Goal: Task Accomplishment & Management: Use online tool/utility

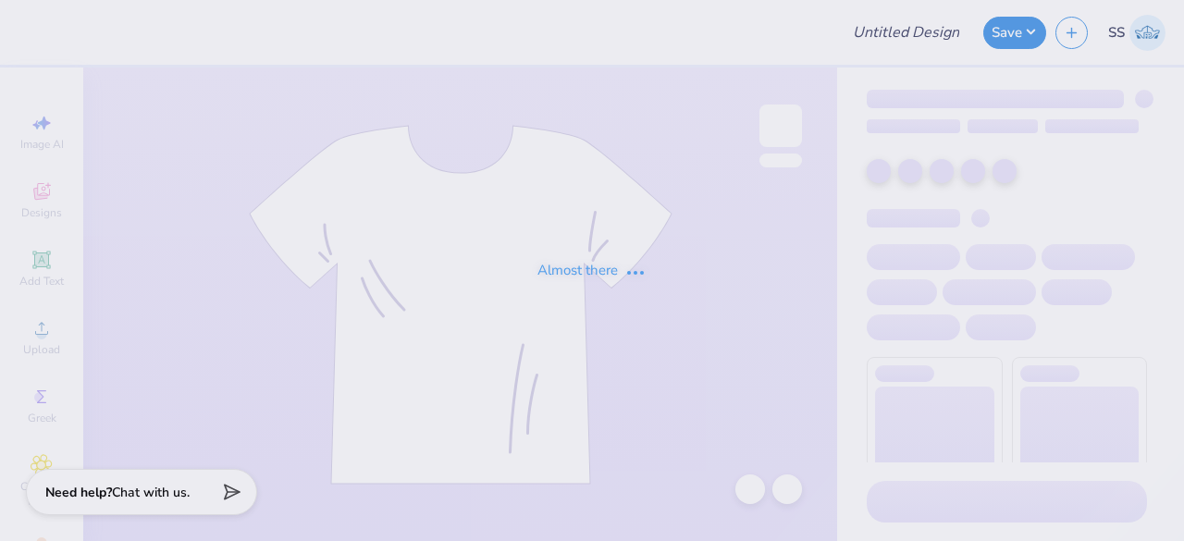
type input "[DEMOGRAPHIC_DATA] Campus Ministries Merch"
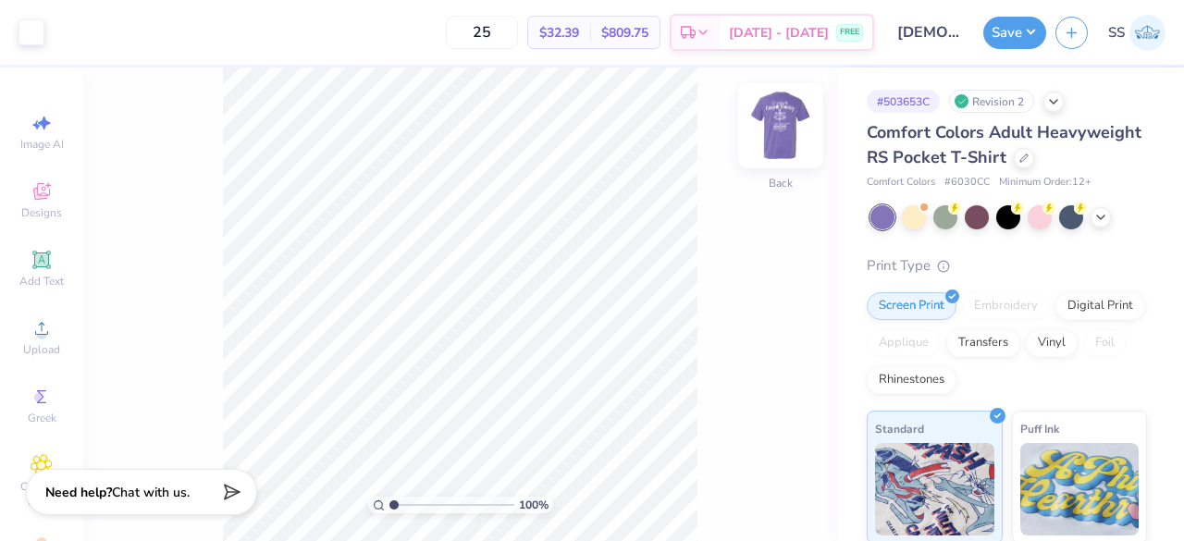
click at [787, 138] on img at bounding box center [781, 126] width 74 height 74
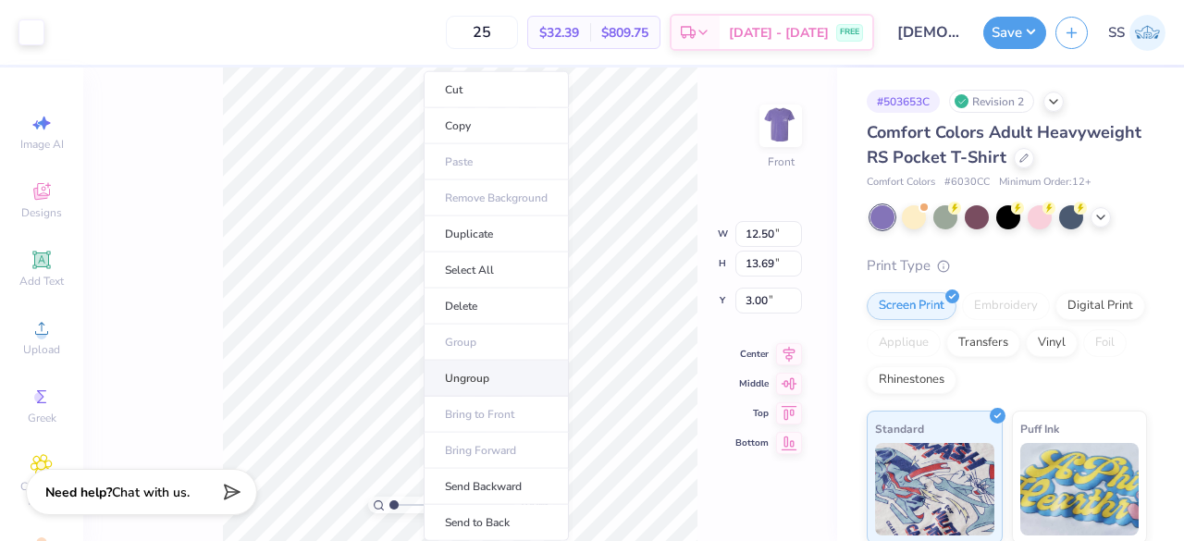
click at [472, 378] on li "Ungroup" at bounding box center [496, 379] width 145 height 36
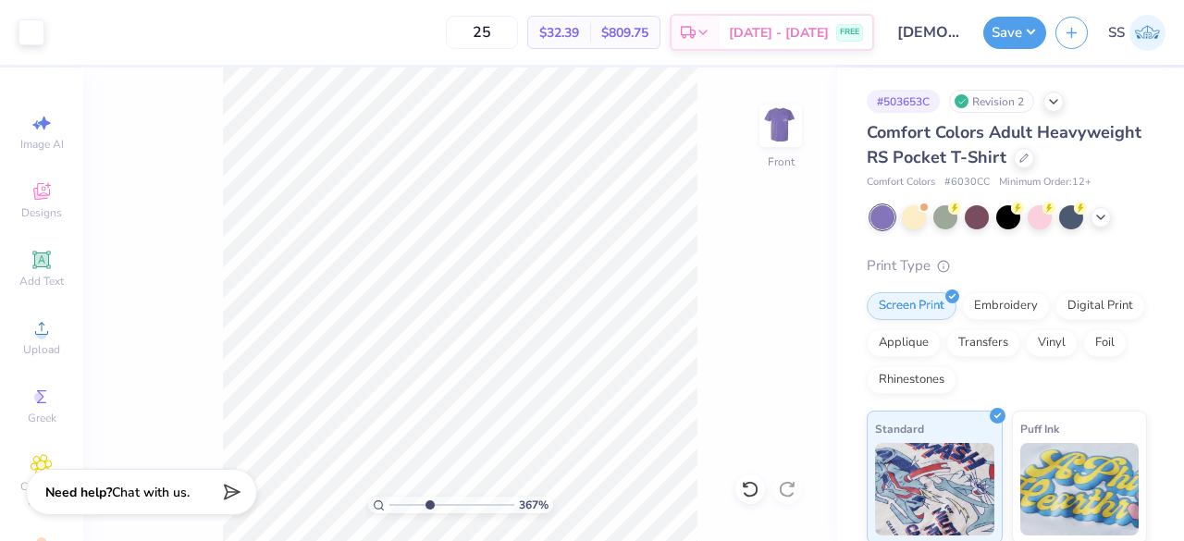
drag, startPoint x: 393, startPoint y: 501, endPoint x: 428, endPoint y: 501, distance: 35.2
type input "3.82"
click at [428, 501] on input "range" at bounding box center [452, 505] width 125 height 17
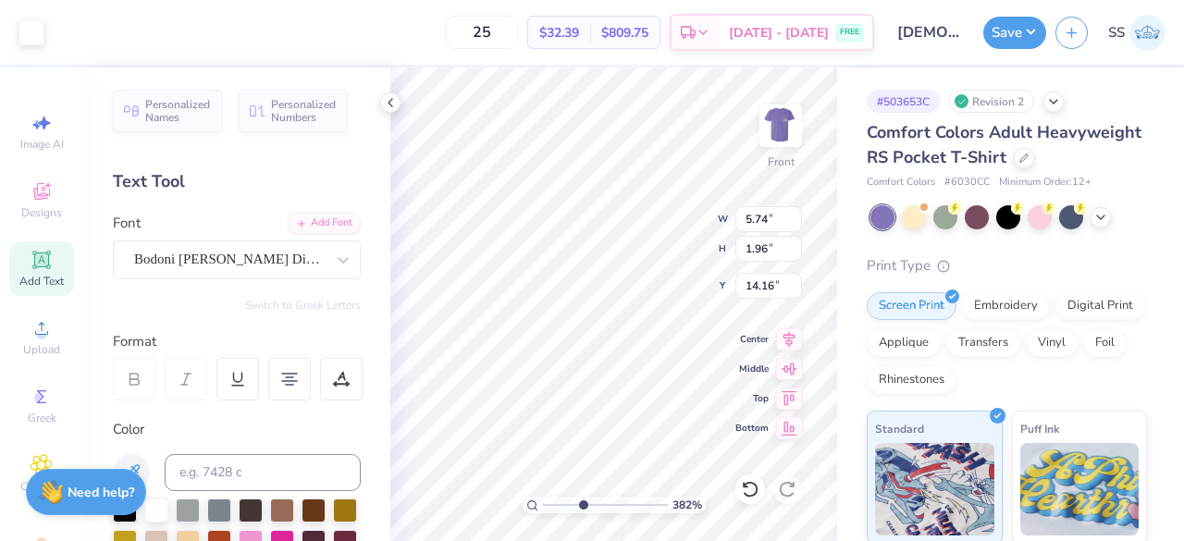
type input "5.74"
type input "1.96"
type input "14.16"
click at [361, 316] on div "Art colors 25 $32.39 Per Item $809.75 Total Est. Delivery [DATE] - [DATE] FREE …" at bounding box center [592, 270] width 1184 height 541
type input "4.07"
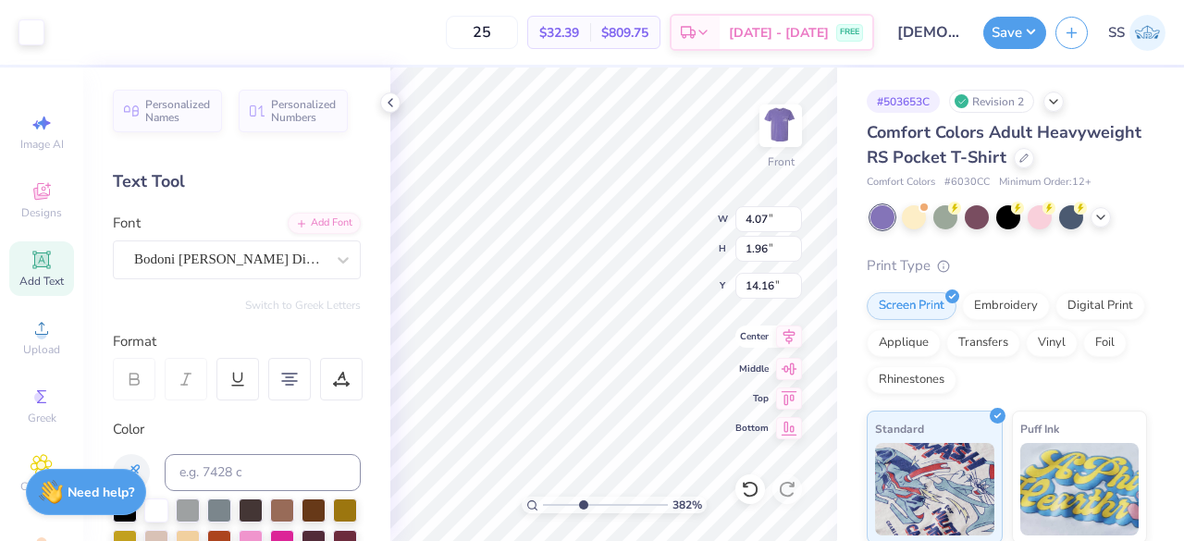
type input "1.39"
click at [788, 344] on icon at bounding box center [789, 337] width 26 height 22
type input "3.21"
type input "1.10"
click at [792, 345] on icon at bounding box center [789, 337] width 26 height 22
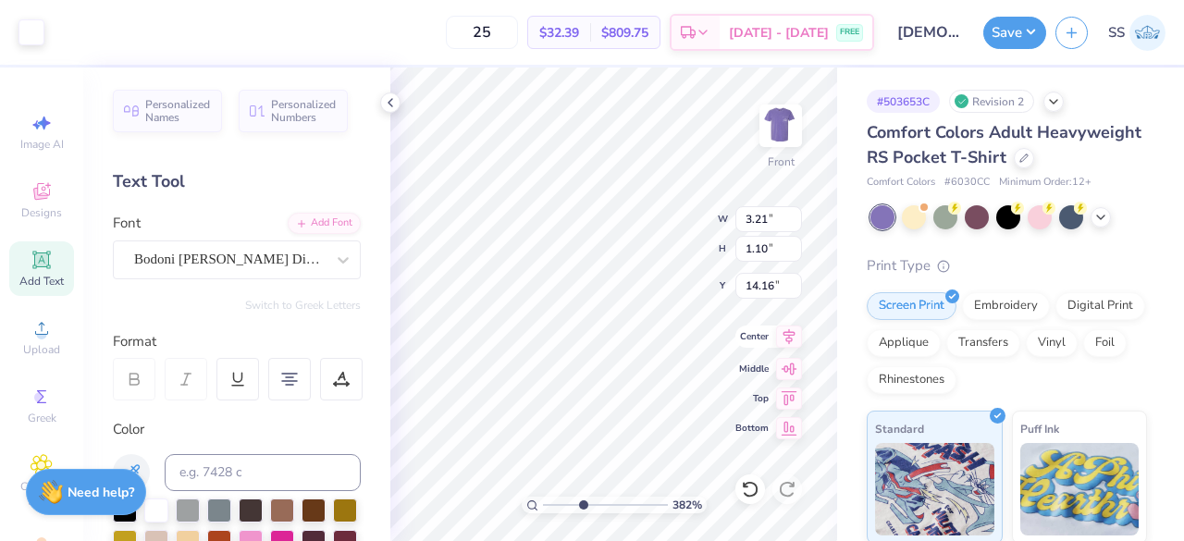
type input "7.95"
type input "0.87"
type input "13.11"
type input "3.21"
type input "1.10"
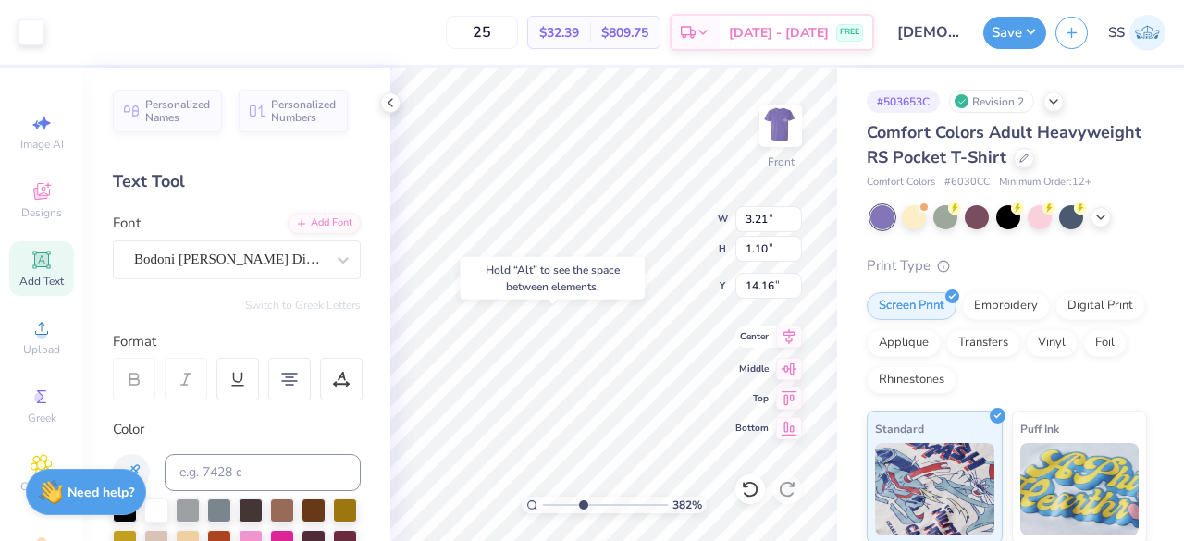
type input "14.58"
click at [614, 281] on div "Hold “Alt” to see the space between elements." at bounding box center [552, 278] width 185 height 43
type input "7.95"
type input "0.87"
type input "13.11"
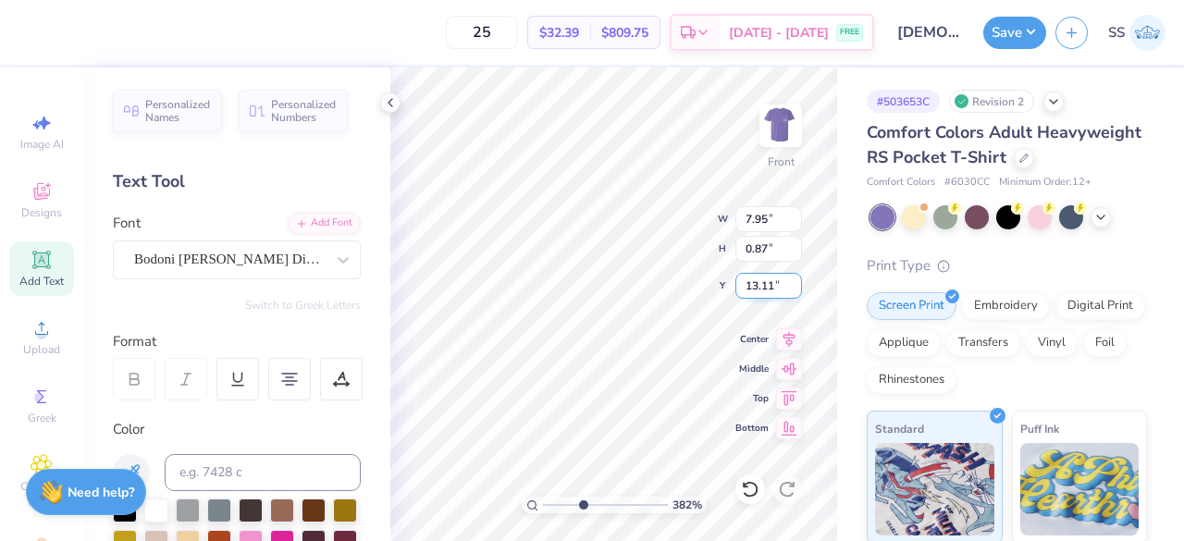
type input "8.95"
type input "0.98"
type input "10.03"
type input "1.10"
drag, startPoint x: 583, startPoint y: 506, endPoint x: 547, endPoint y: 512, distance: 36.5
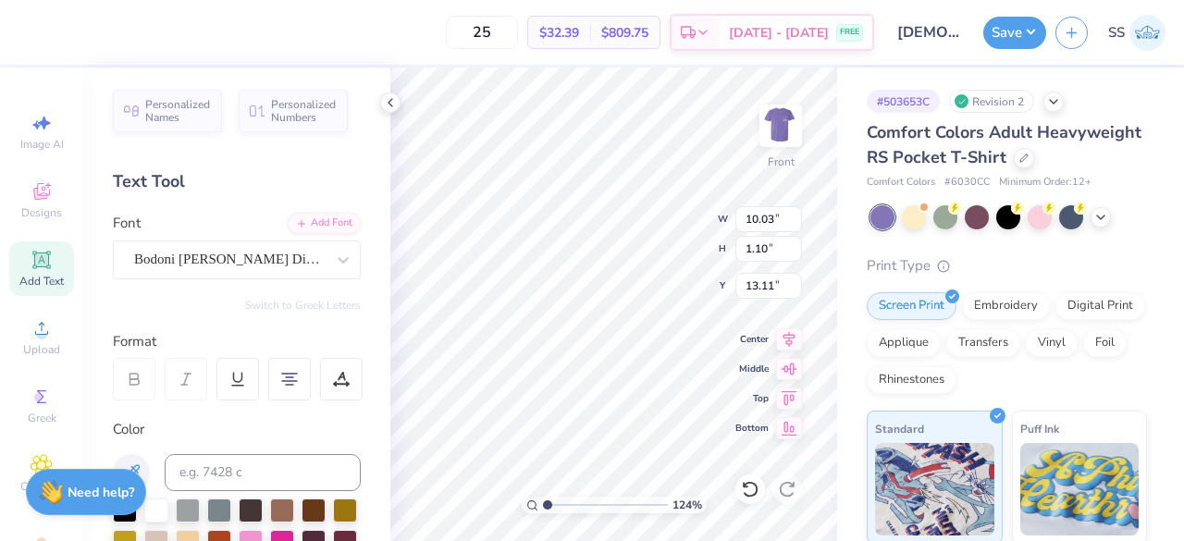
type input "1"
click at [547, 512] on input "range" at bounding box center [605, 505] width 125 height 17
type input "2.85"
type input "0.97"
click at [781, 336] on icon at bounding box center [789, 337] width 26 height 22
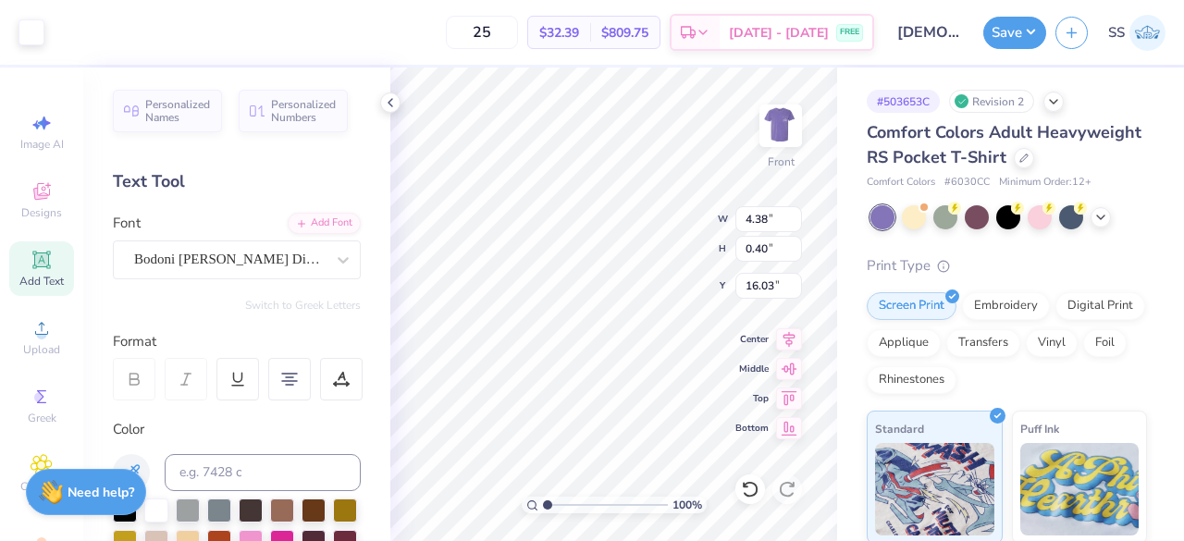
type input "16.03"
click at [791, 329] on icon at bounding box center [789, 337] width 26 height 22
drag, startPoint x: 548, startPoint y: 502, endPoint x: 603, endPoint y: 501, distance: 55.6
type input "5.51"
click at [603, 501] on input "range" at bounding box center [605, 505] width 125 height 17
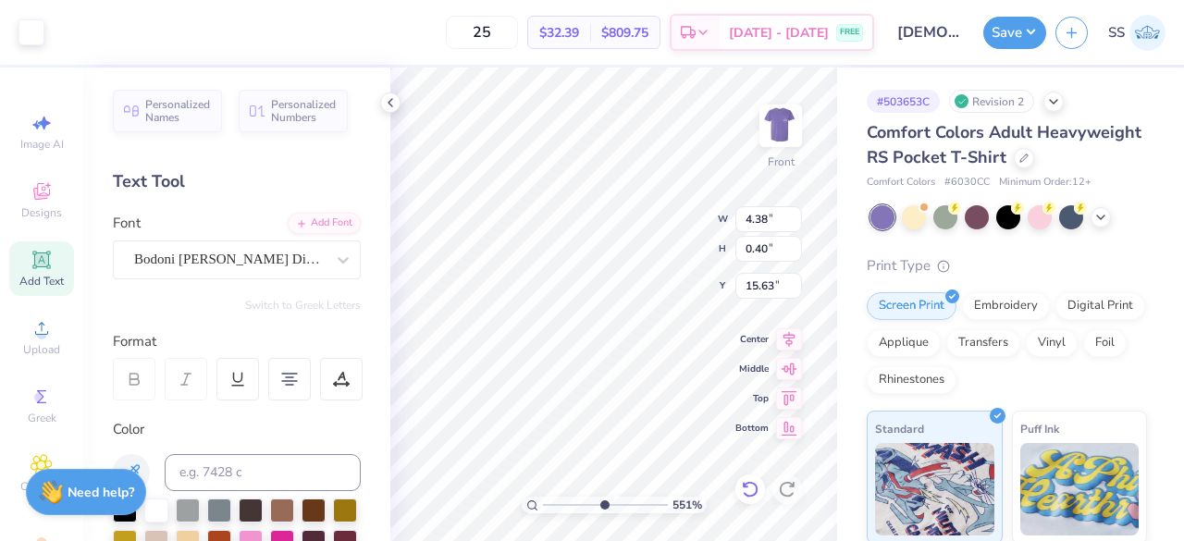
type input "15.63"
click at [786, 337] on icon at bounding box center [789, 337] width 26 height 22
type input "2.35"
type input "0.80"
click at [780, 326] on icon at bounding box center [789, 337] width 26 height 22
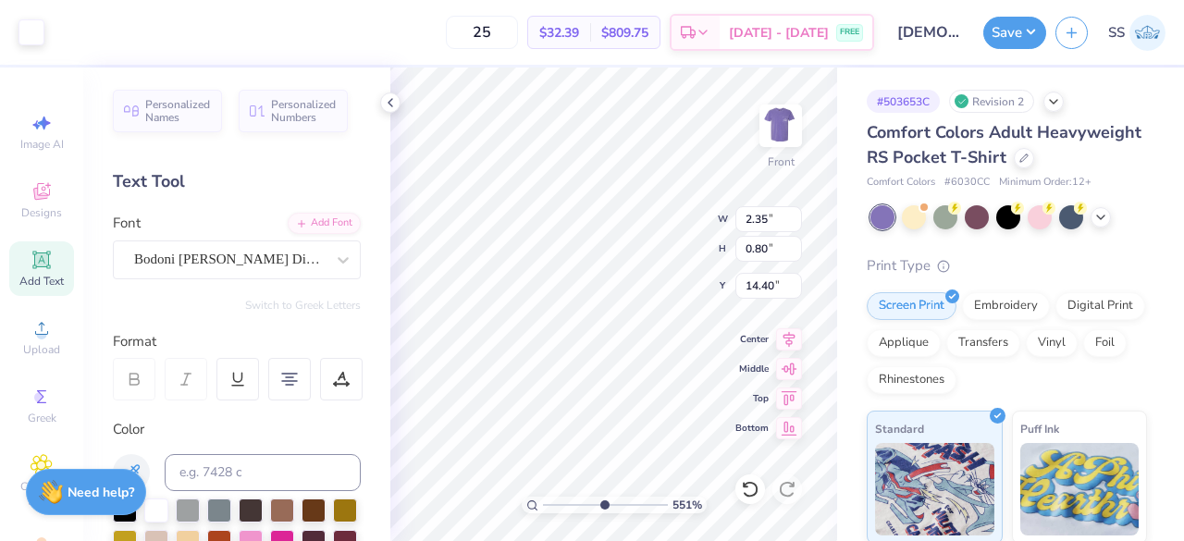
type input "14.25"
type input "0.16"
type input "0.19"
type input "15.77"
type input "15.14"
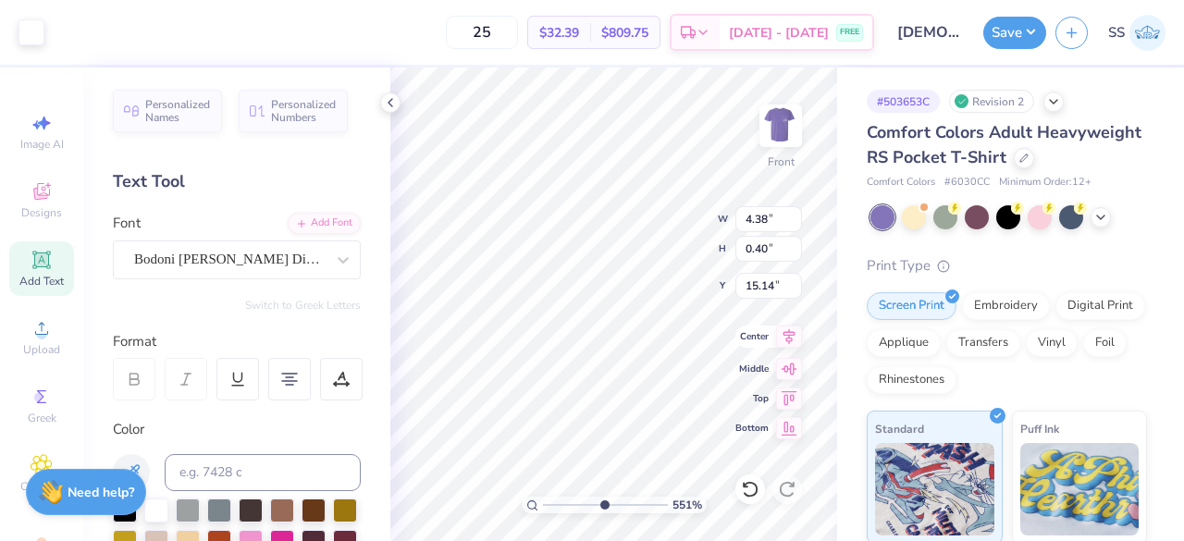
click at [785, 338] on icon at bounding box center [789, 337] width 26 height 22
click at [393, 109] on icon at bounding box center [390, 102] width 15 height 15
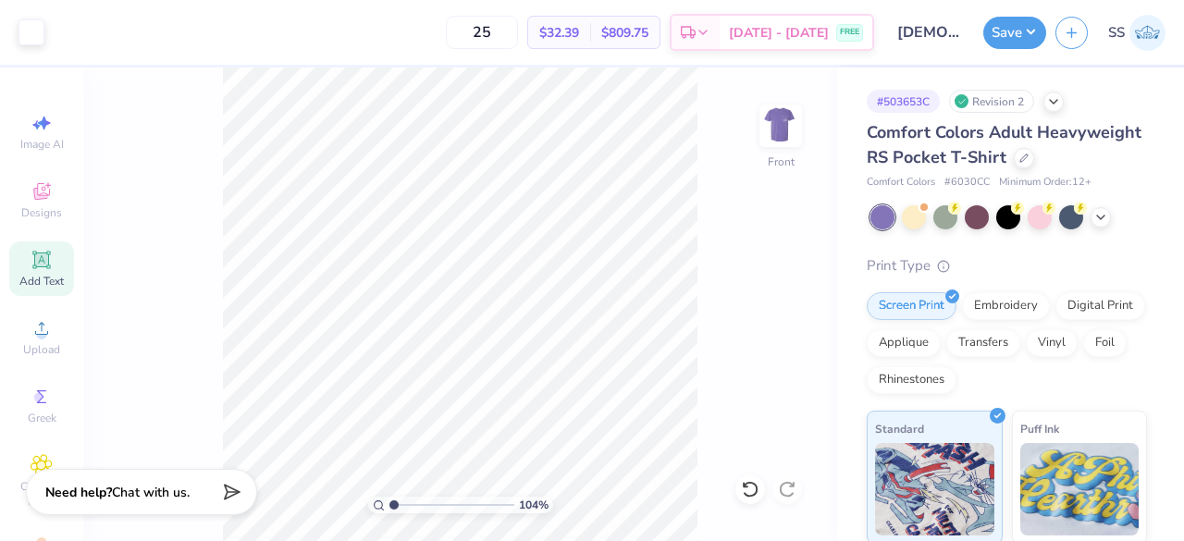
drag, startPoint x: 450, startPoint y: 504, endPoint x: 394, endPoint y: 508, distance: 55.6
click at [394, 508] on input "range" at bounding box center [452, 505] width 125 height 17
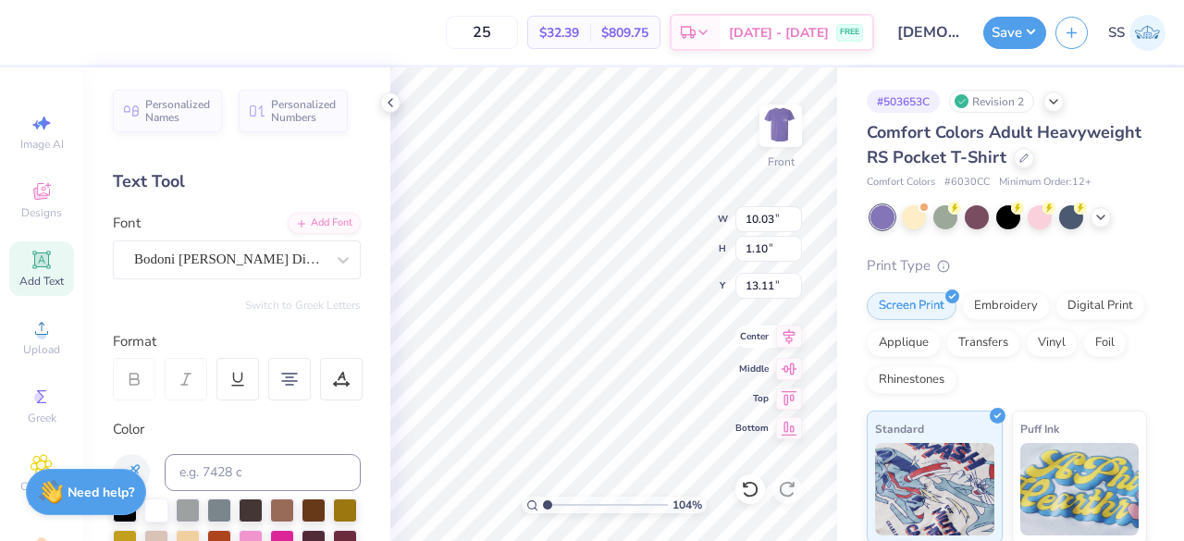
click at [795, 332] on icon at bounding box center [790, 337] width 12 height 16
drag, startPoint x: 551, startPoint y: 502, endPoint x: 570, endPoint y: 501, distance: 19.5
type input "2.83"
click at [570, 501] on input "range" at bounding box center [605, 505] width 125 height 17
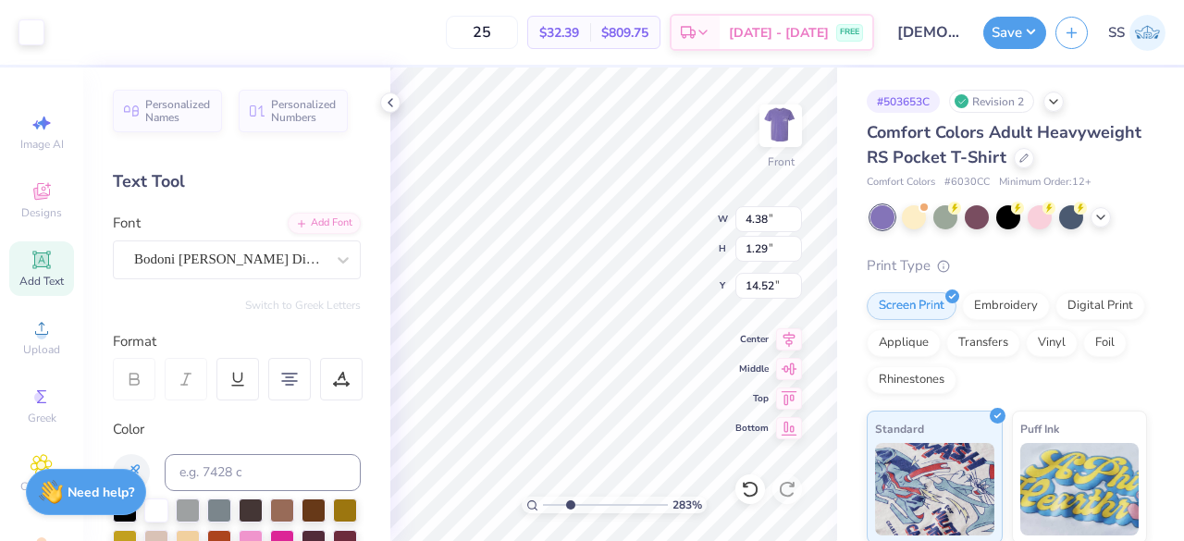
type input "14.52"
type input "10.03"
type input "1.10"
type input "13.11"
type input "14.37"
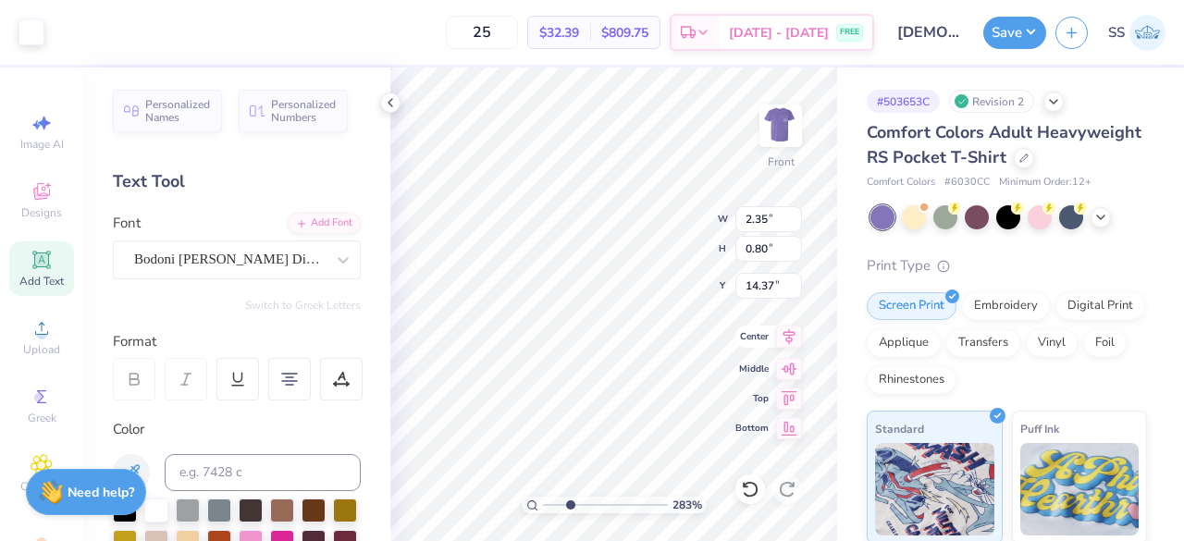
click at [787, 343] on icon at bounding box center [789, 337] width 26 height 22
click at [787, 333] on icon at bounding box center [789, 337] width 26 height 22
click at [787, 346] on icon at bounding box center [789, 337] width 26 height 22
click at [784, 332] on icon at bounding box center [790, 337] width 12 height 16
drag, startPoint x: 567, startPoint y: 503, endPoint x: 542, endPoint y: 504, distance: 25.0
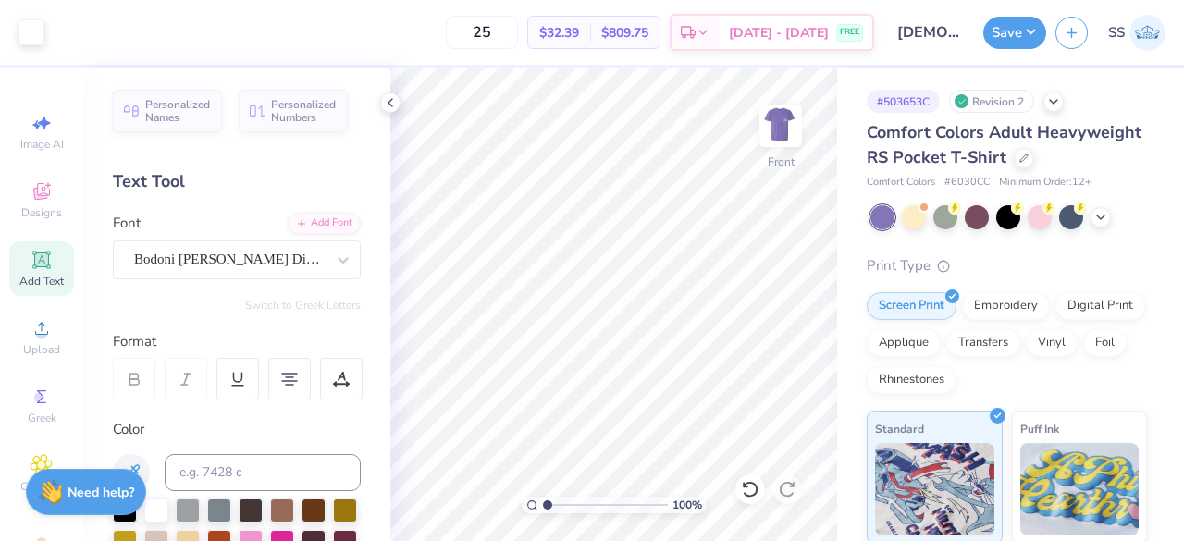
click at [543, 504] on input "range" at bounding box center [605, 505] width 125 height 17
click at [793, 340] on icon at bounding box center [789, 337] width 26 height 22
click at [791, 338] on icon at bounding box center [789, 337] width 26 height 22
type input "1"
drag, startPoint x: 551, startPoint y: 503, endPoint x: 539, endPoint y: 507, distance: 12.6
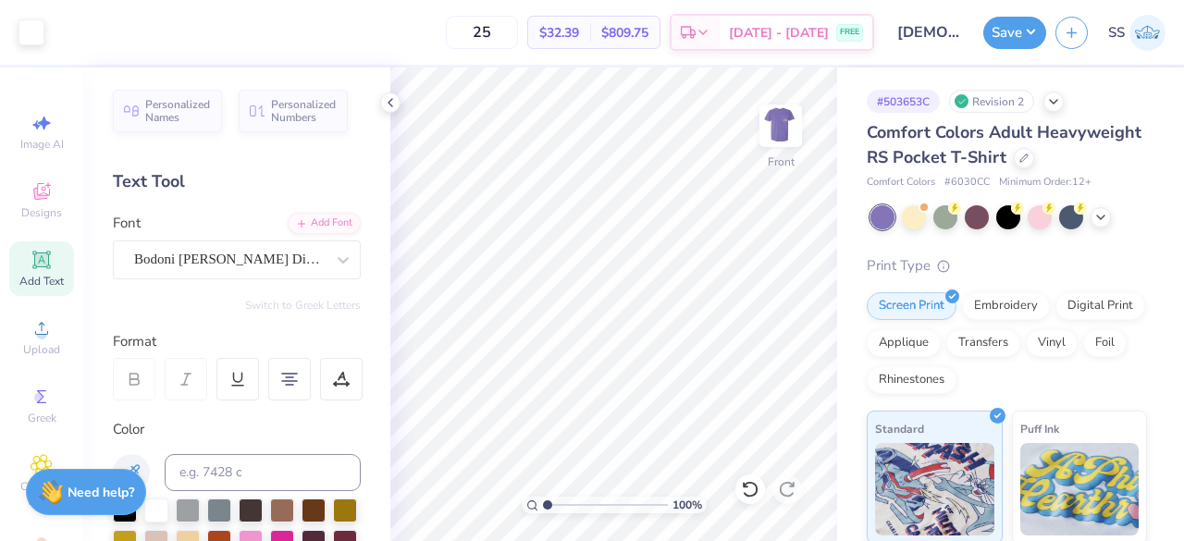
click at [543, 507] on input "range" at bounding box center [605, 505] width 125 height 17
click at [389, 105] on icon at bounding box center [390, 102] width 15 height 15
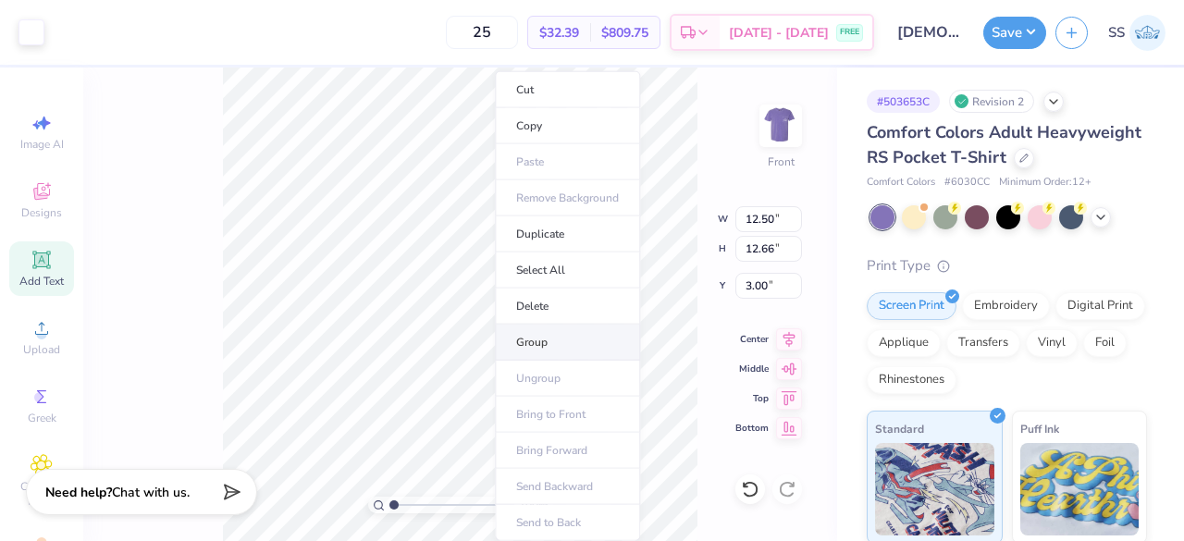
click at [524, 329] on li "Group" at bounding box center [567, 343] width 145 height 36
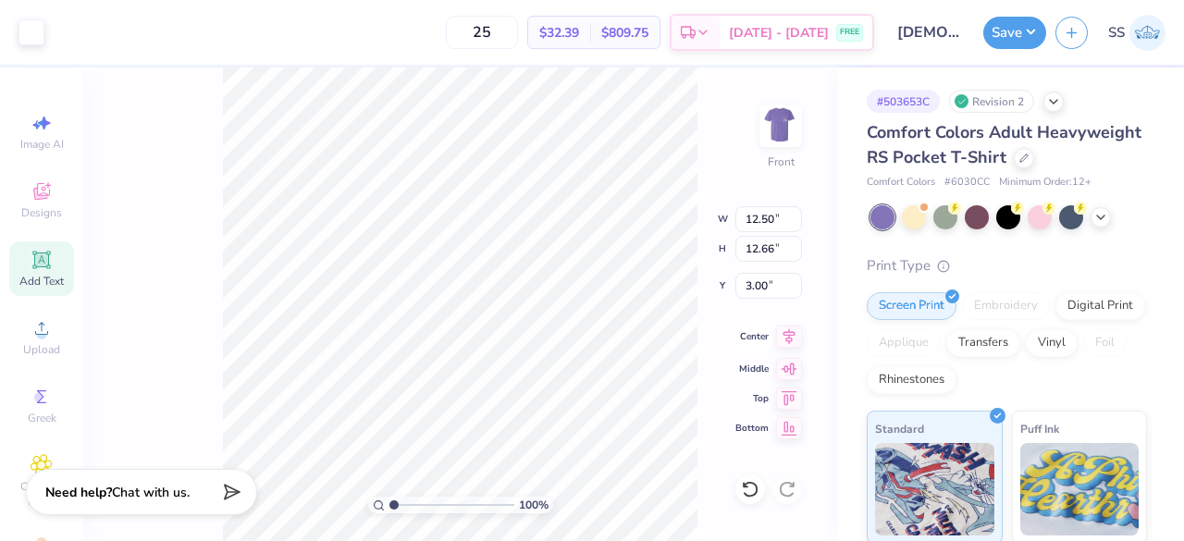
click at [781, 337] on icon at bounding box center [789, 337] width 26 height 22
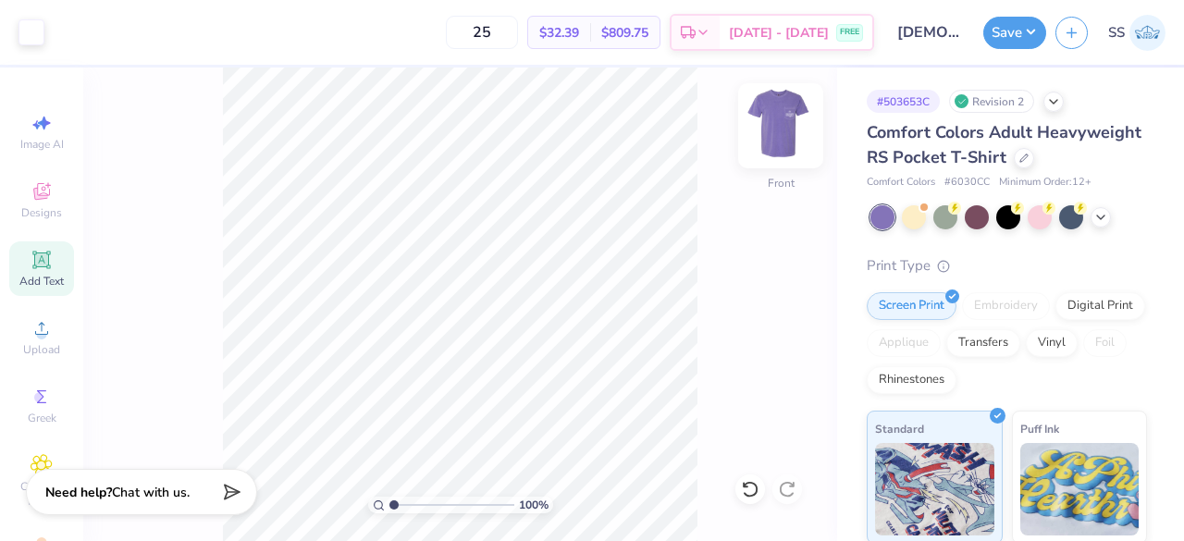
click at [794, 129] on img at bounding box center [781, 126] width 74 height 74
click at [1008, 24] on button "Save" at bounding box center [1015, 30] width 63 height 32
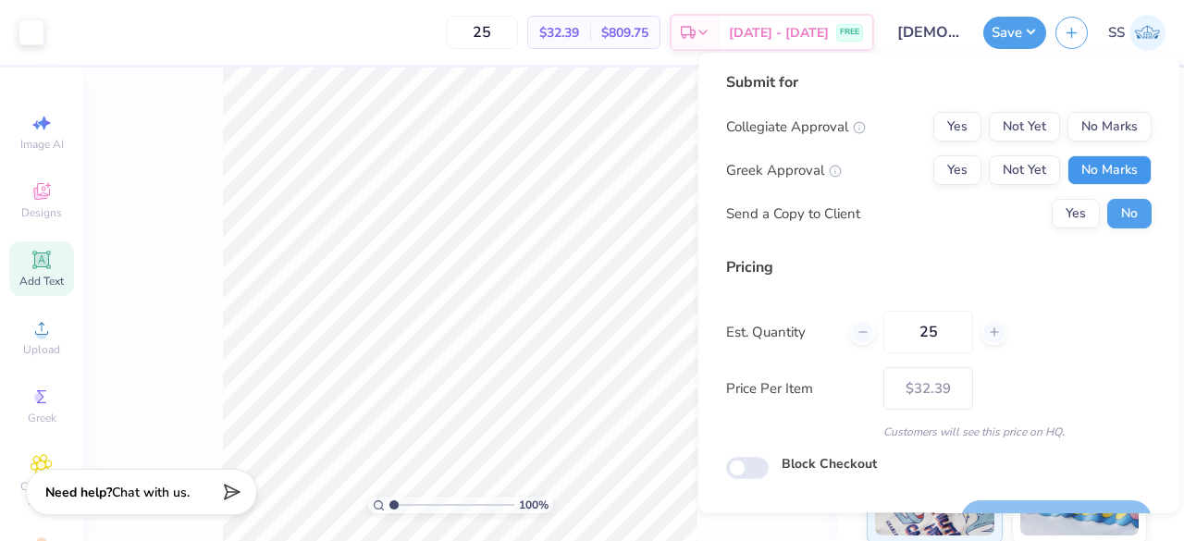
click at [1072, 166] on button "No Marks" at bounding box center [1110, 170] width 84 height 30
click at [953, 125] on button "Yes" at bounding box center [958, 127] width 48 height 30
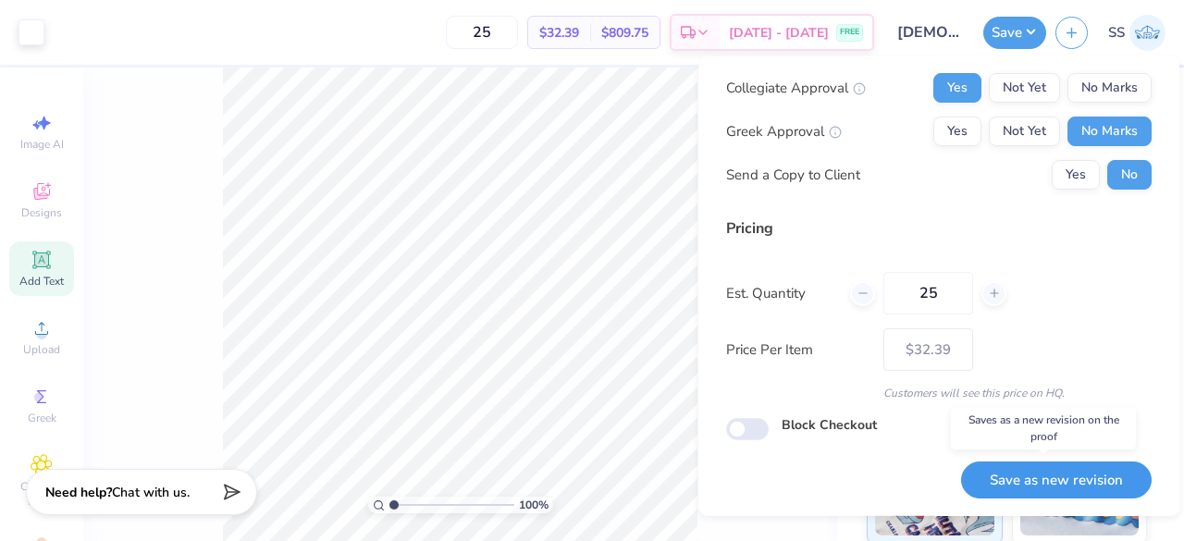
click at [1009, 471] on button "Save as new revision" at bounding box center [1056, 480] width 191 height 38
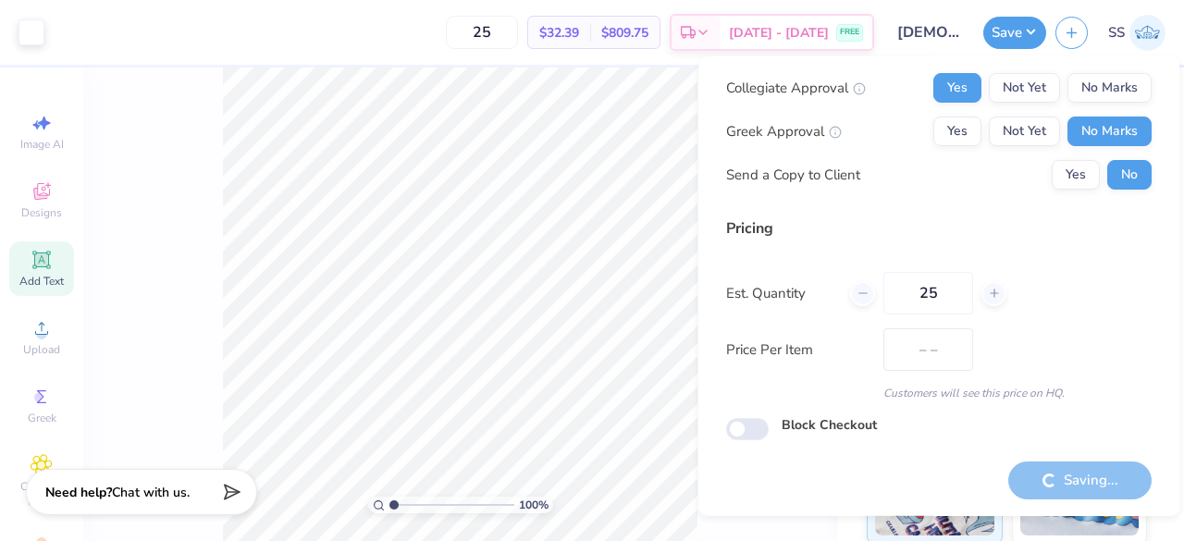
type input "$32.39"
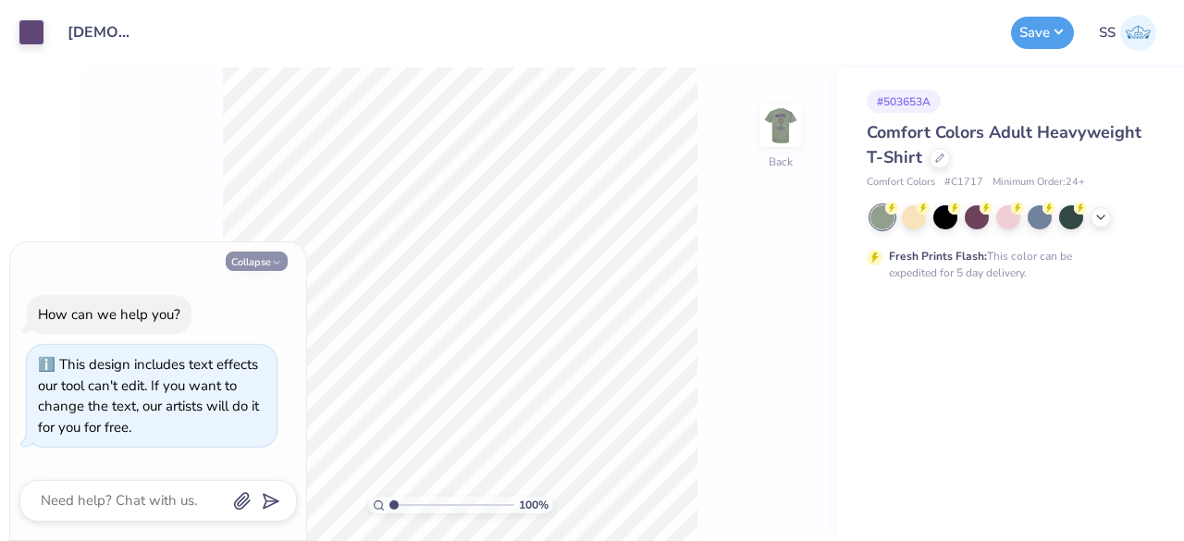
click at [246, 263] on button "Collapse" at bounding box center [257, 261] width 62 height 19
type textarea "x"
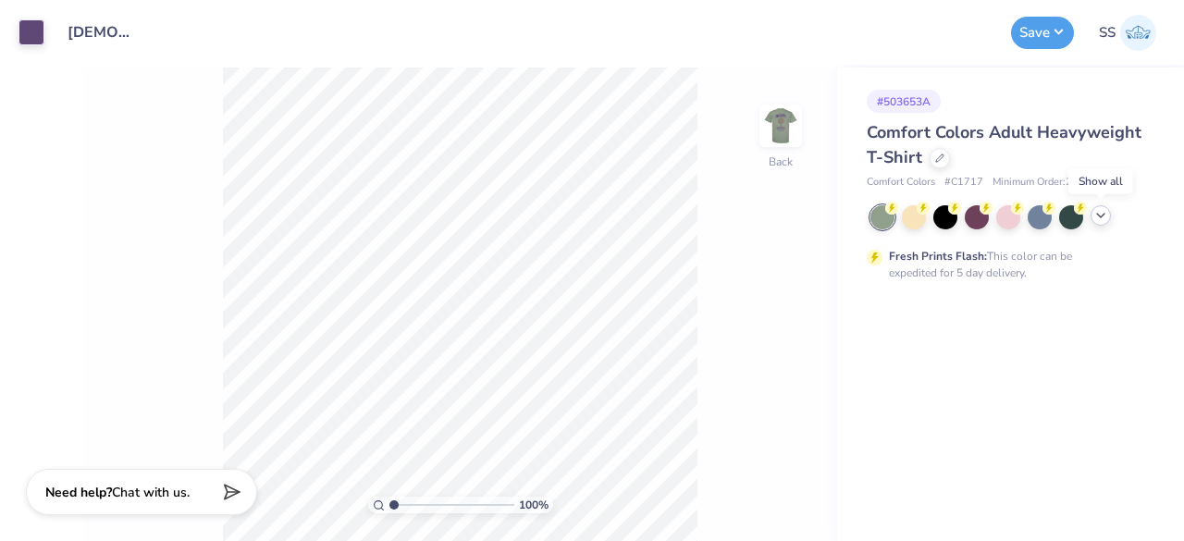
click at [1102, 216] on polyline at bounding box center [1100, 216] width 7 height 4
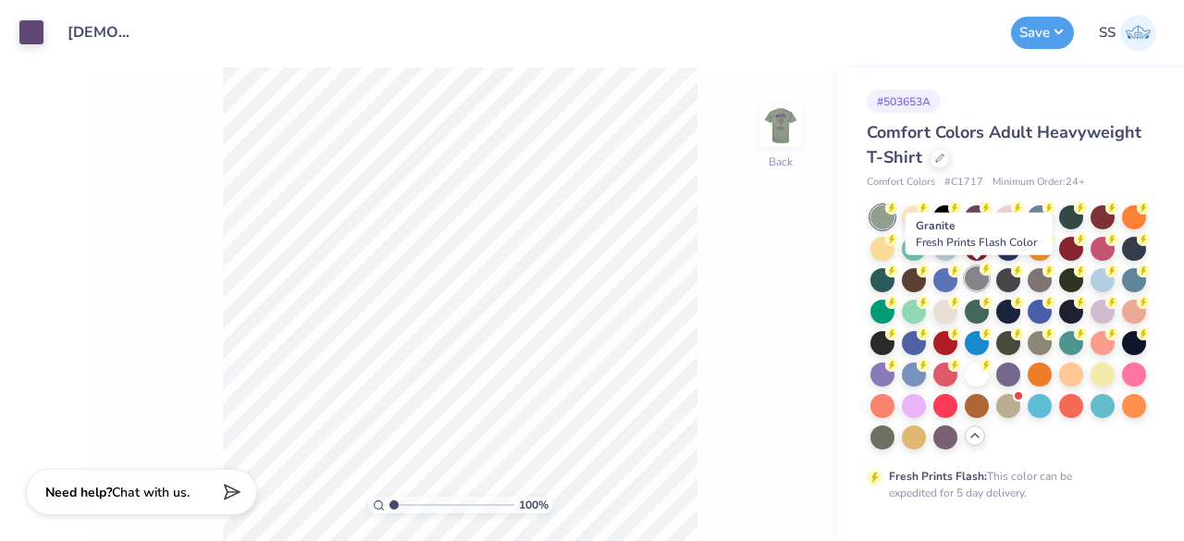
click at [971, 278] on div at bounding box center [977, 279] width 24 height 24
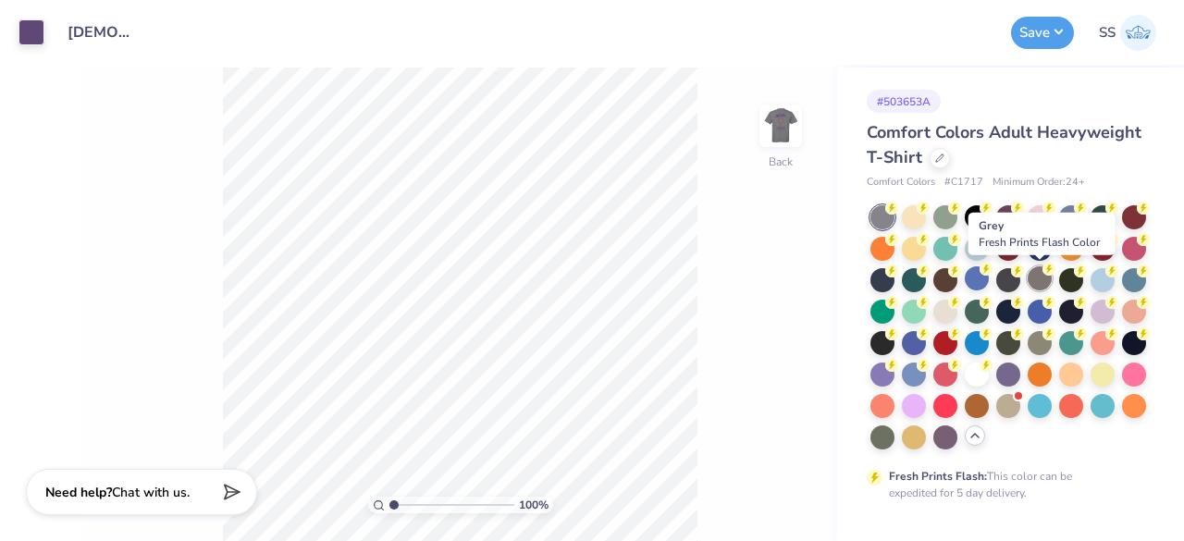
click at [1039, 277] on div at bounding box center [1040, 279] width 24 height 24
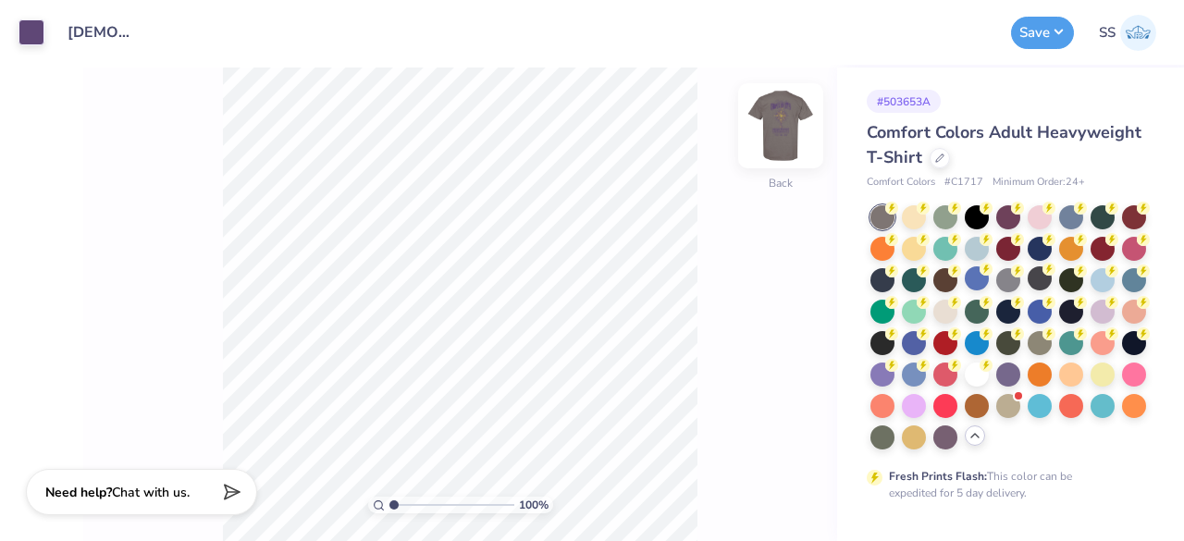
click at [788, 123] on img at bounding box center [781, 126] width 74 height 74
click at [781, 133] on img at bounding box center [781, 126] width 74 height 74
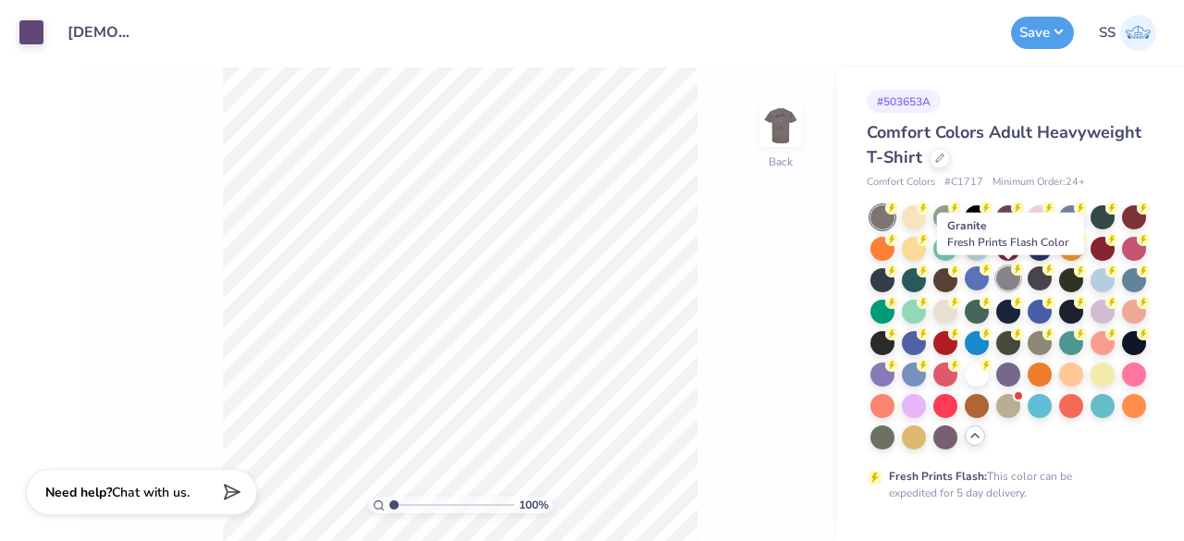
click at [1009, 279] on div at bounding box center [1009, 279] width 24 height 24
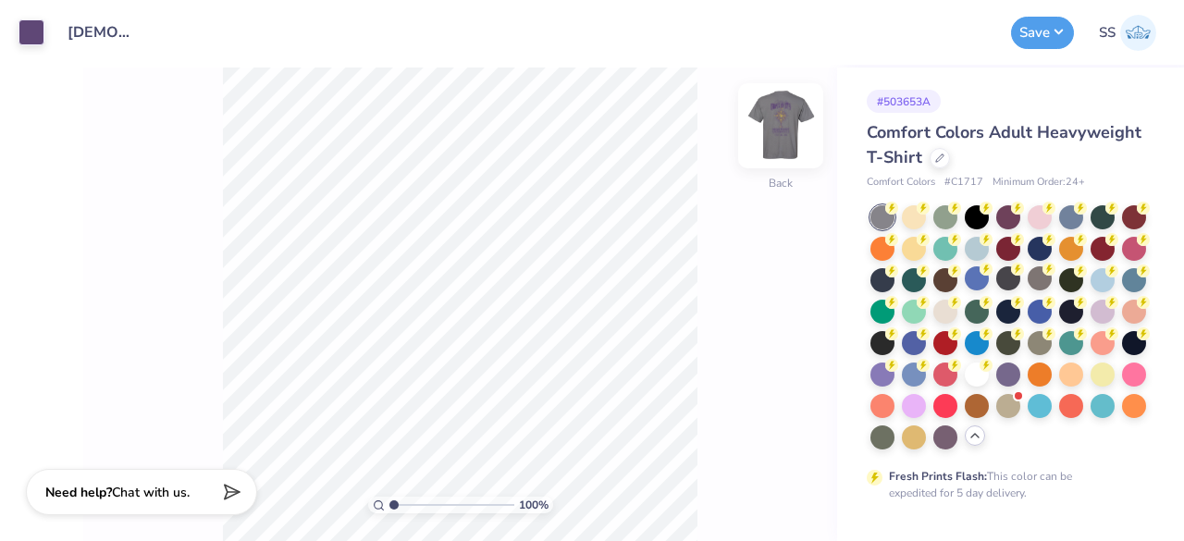
click at [794, 143] on img at bounding box center [781, 126] width 74 height 74
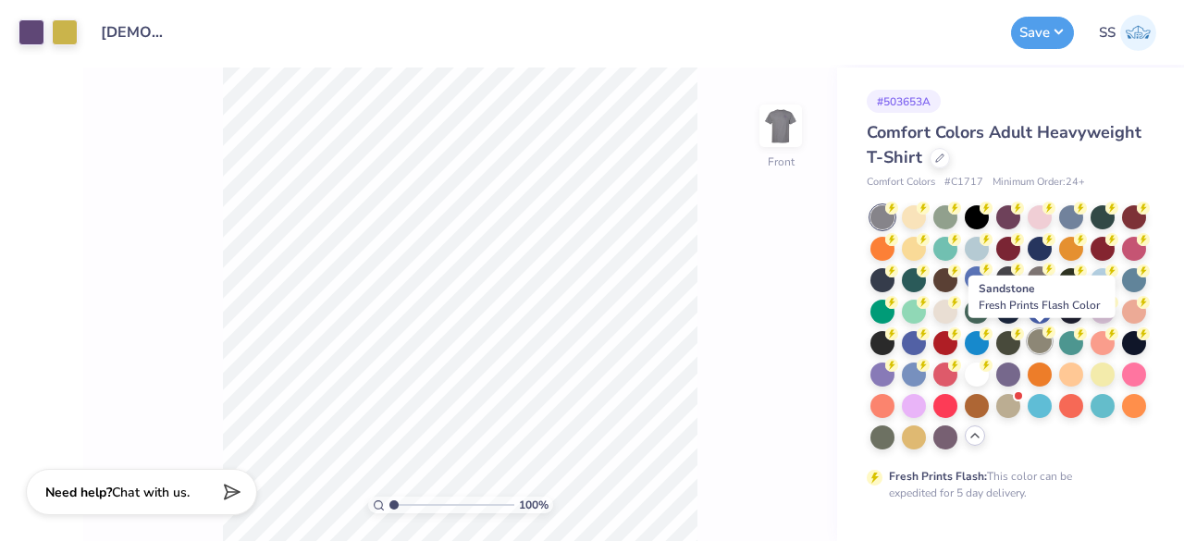
click at [1036, 343] on div at bounding box center [1040, 341] width 24 height 24
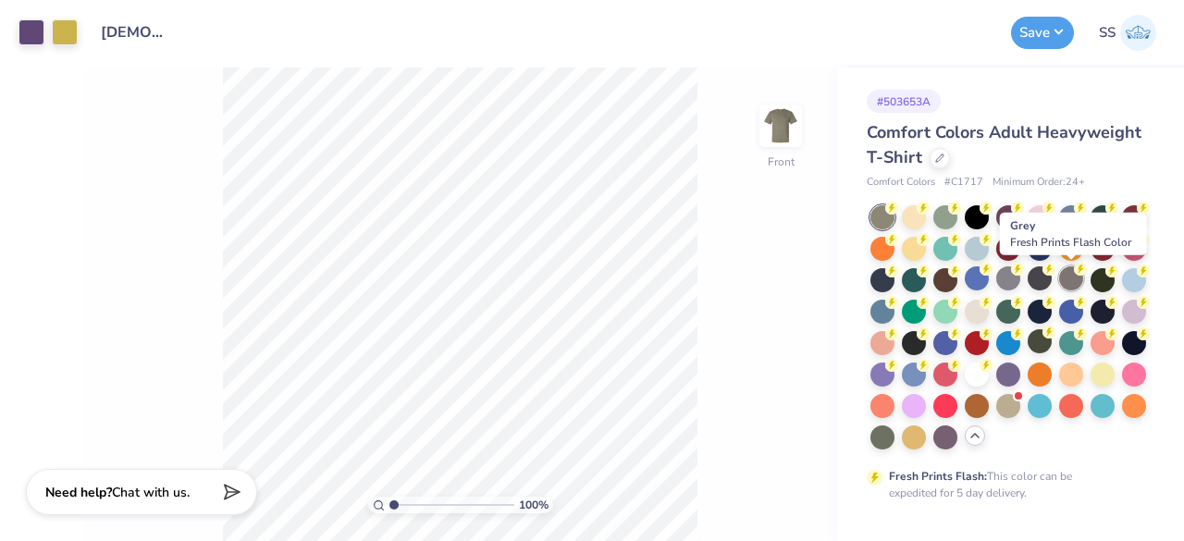
click at [1071, 275] on div at bounding box center [1072, 279] width 24 height 24
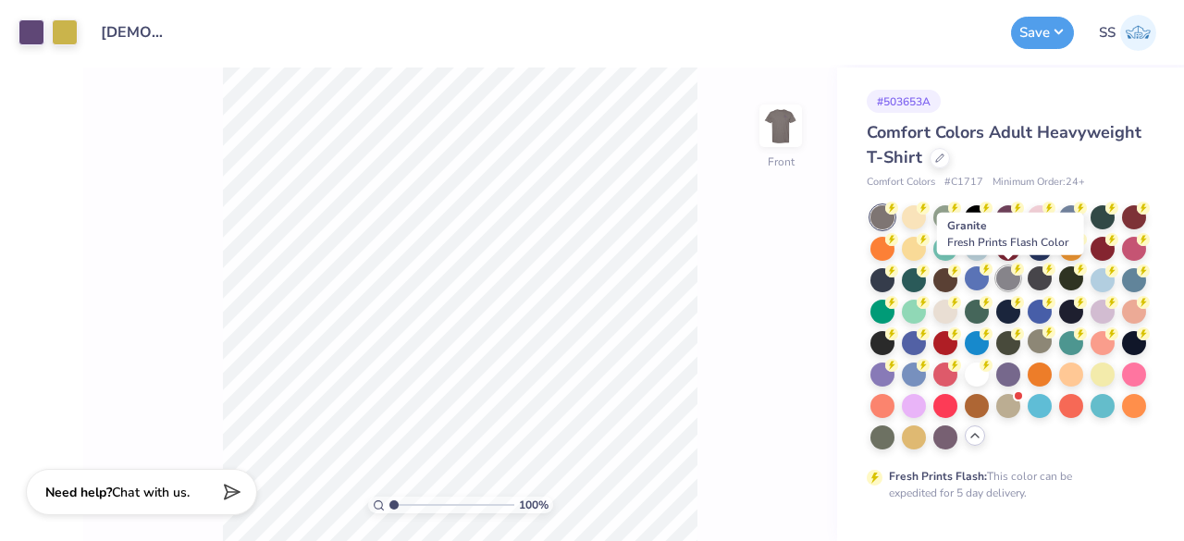
click at [1008, 277] on div at bounding box center [1009, 279] width 24 height 24
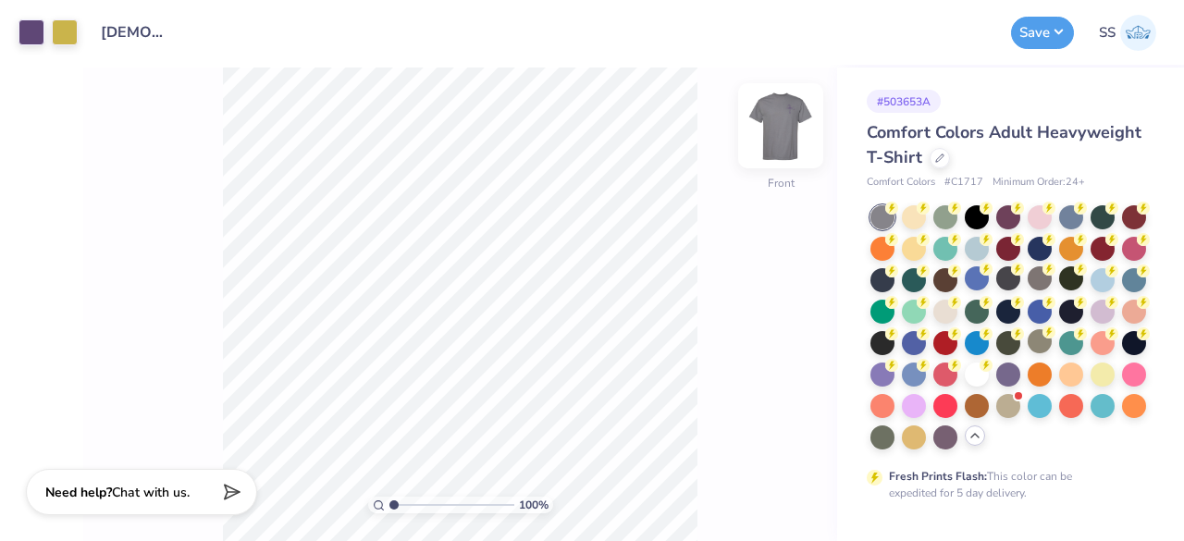
click at [784, 156] on img at bounding box center [781, 126] width 74 height 74
click at [772, 119] on img at bounding box center [781, 126] width 74 height 74
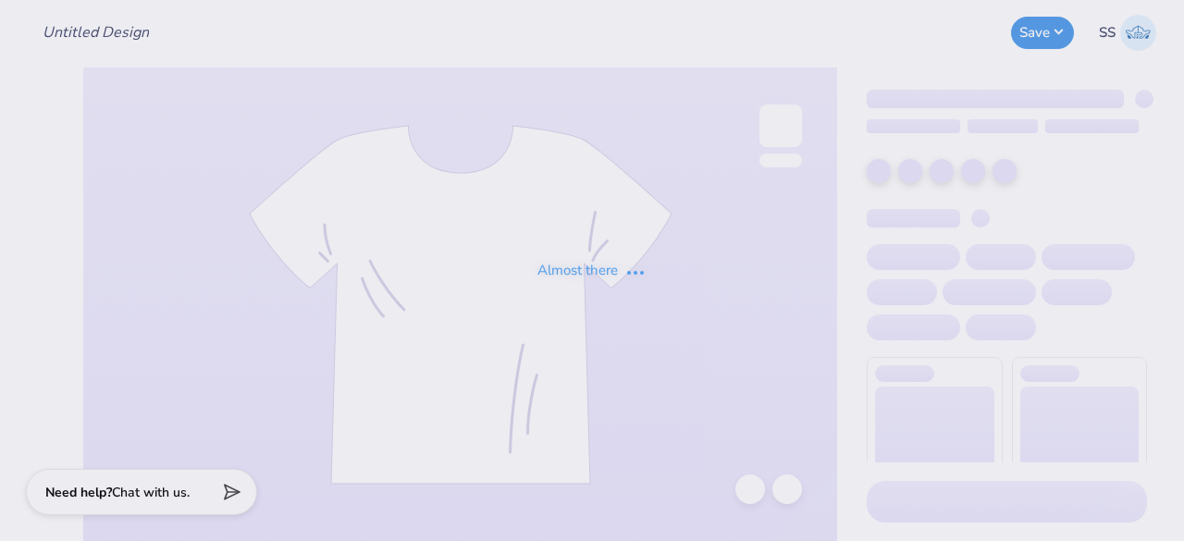
type input "[DEMOGRAPHIC_DATA] Campus Ministries Merch"
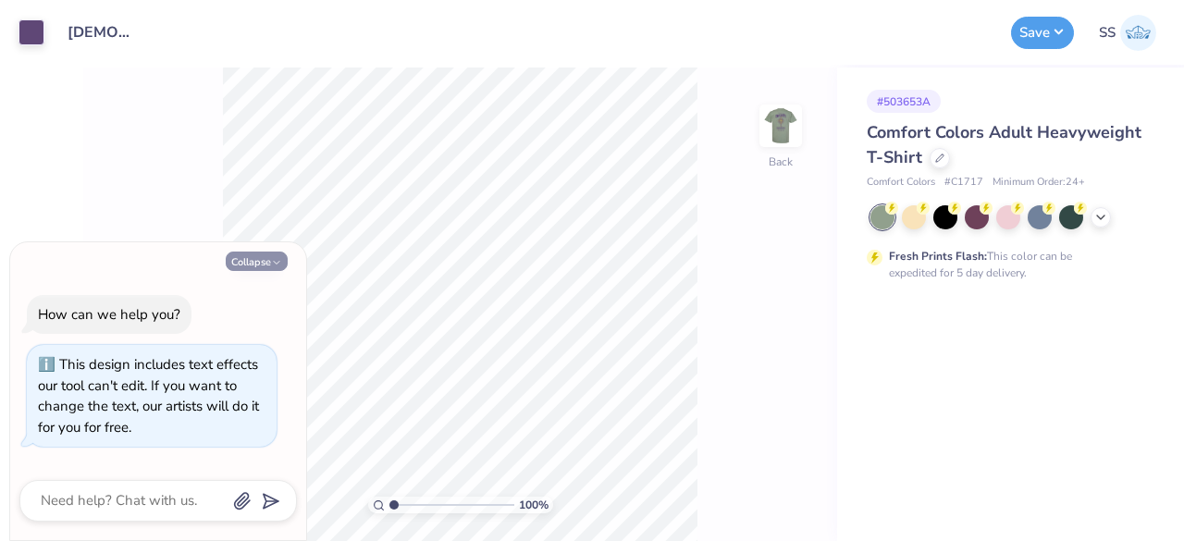
click at [268, 258] on button "Collapse" at bounding box center [257, 261] width 62 height 19
type textarea "x"
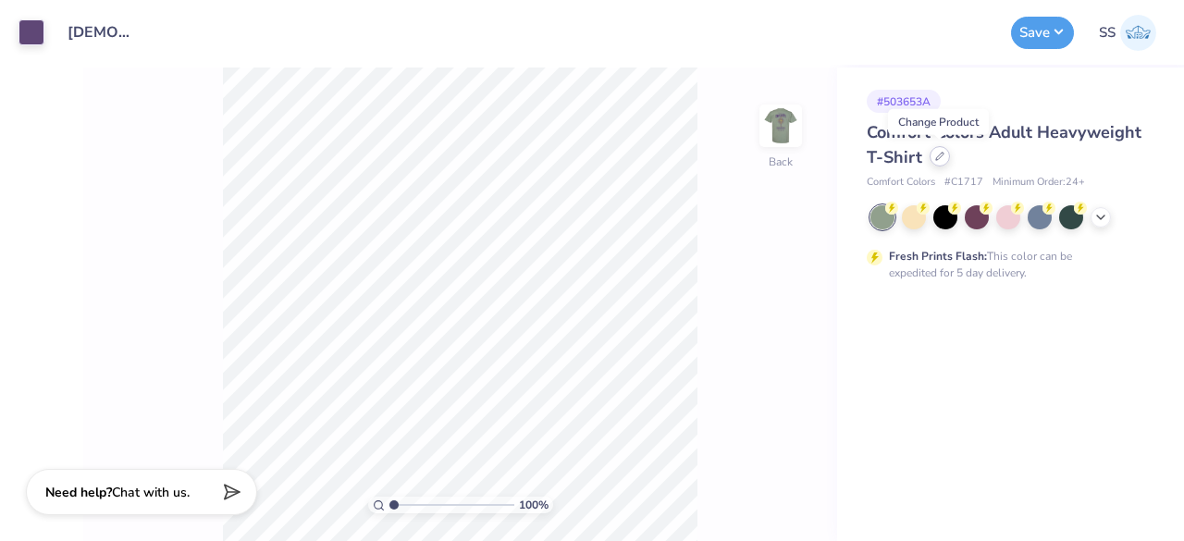
click at [941, 158] on icon at bounding box center [940, 156] width 9 height 9
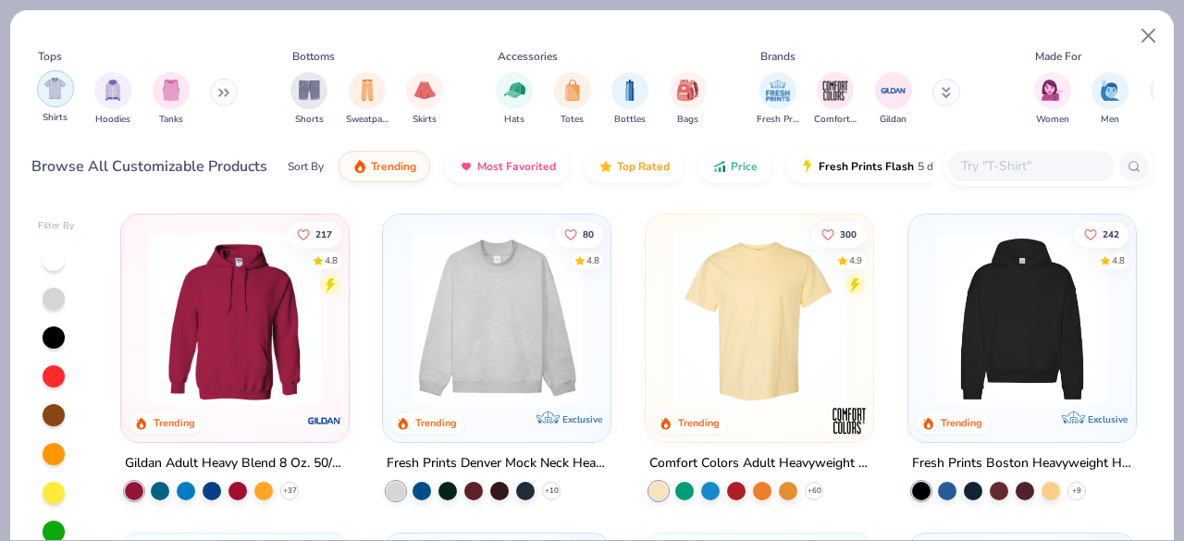
click at [50, 95] on img "filter for Shirts" at bounding box center [54, 88] width 21 height 21
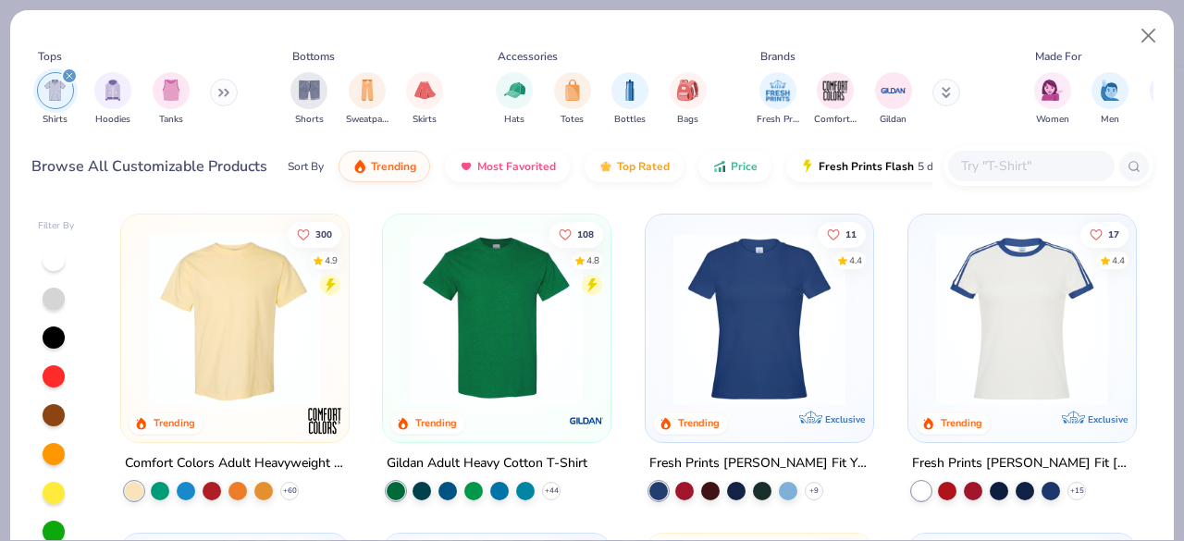
click at [941, 86] on button at bounding box center [947, 93] width 28 height 28
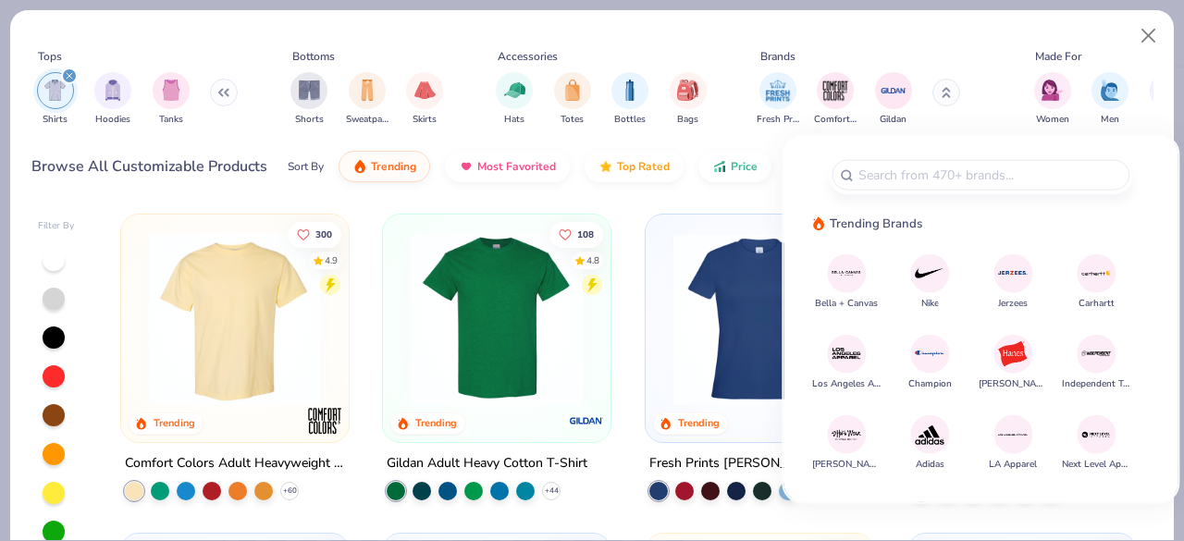
click at [837, 279] on img at bounding box center [847, 273] width 32 height 32
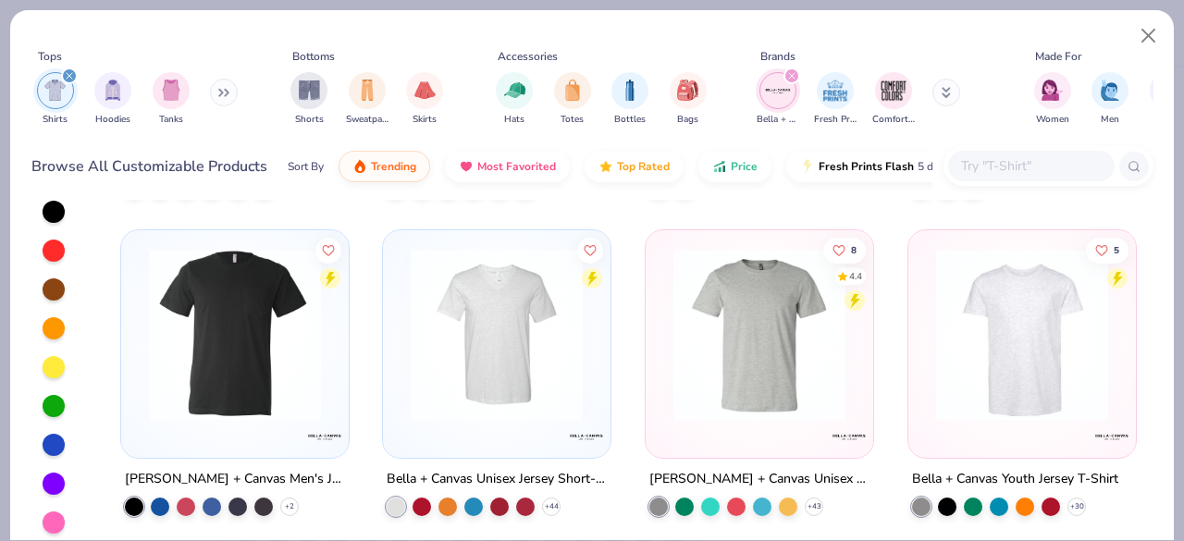
scroll to position [130, 0]
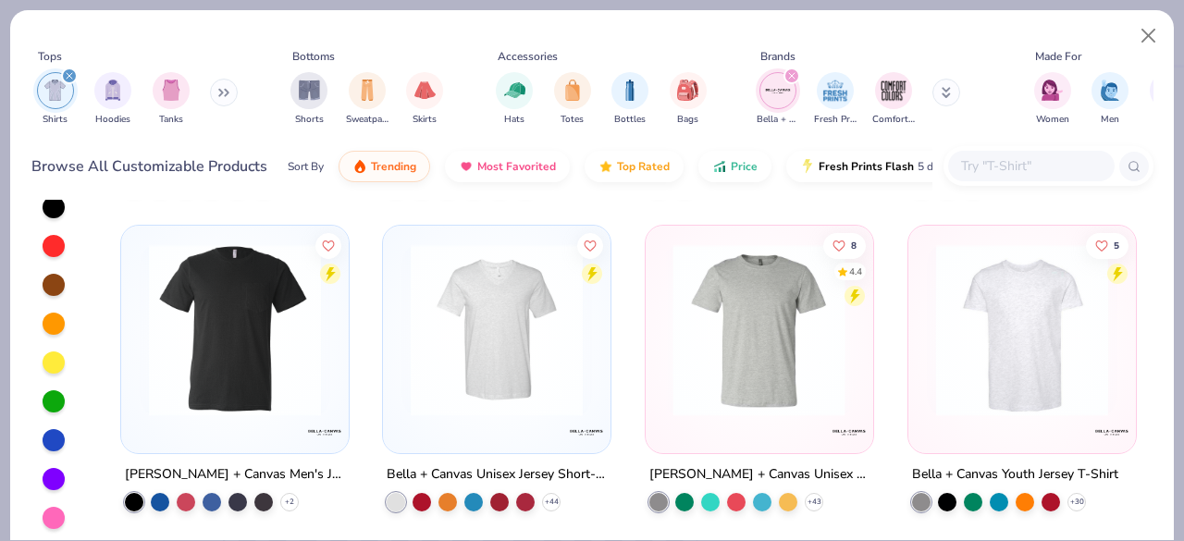
click at [707, 331] on div at bounding box center [569, 329] width 571 height 172
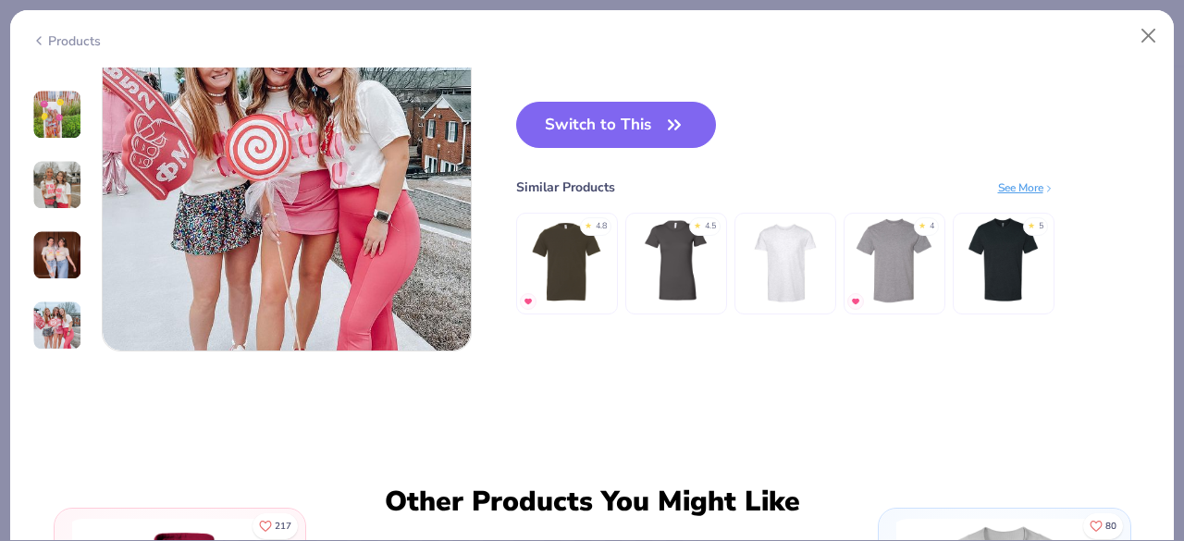
scroll to position [2547, 0]
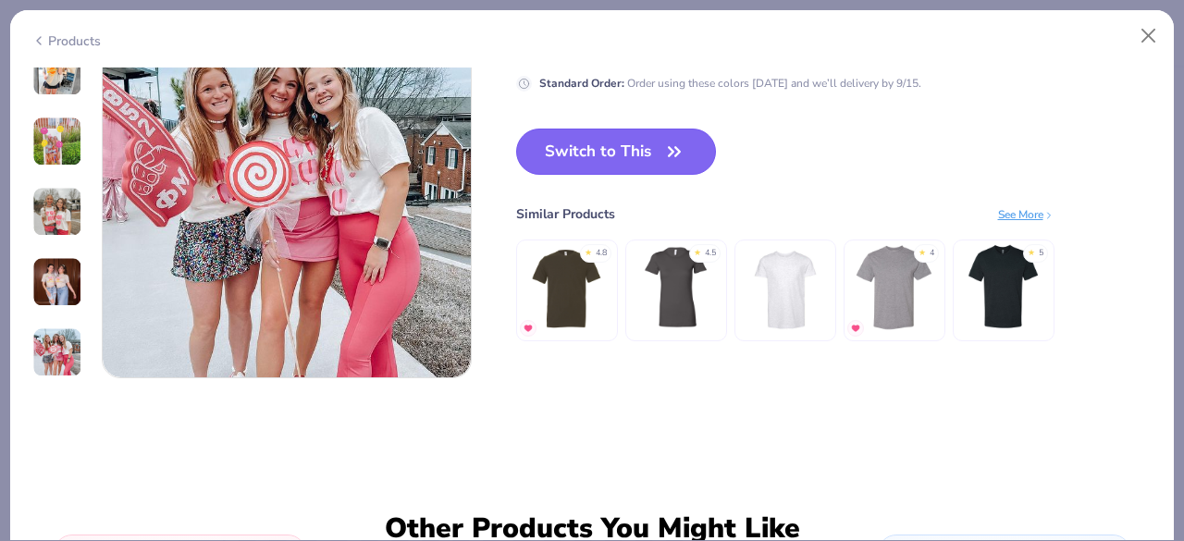
click at [607, 167] on button "Switch to This" at bounding box center [616, 152] width 201 height 46
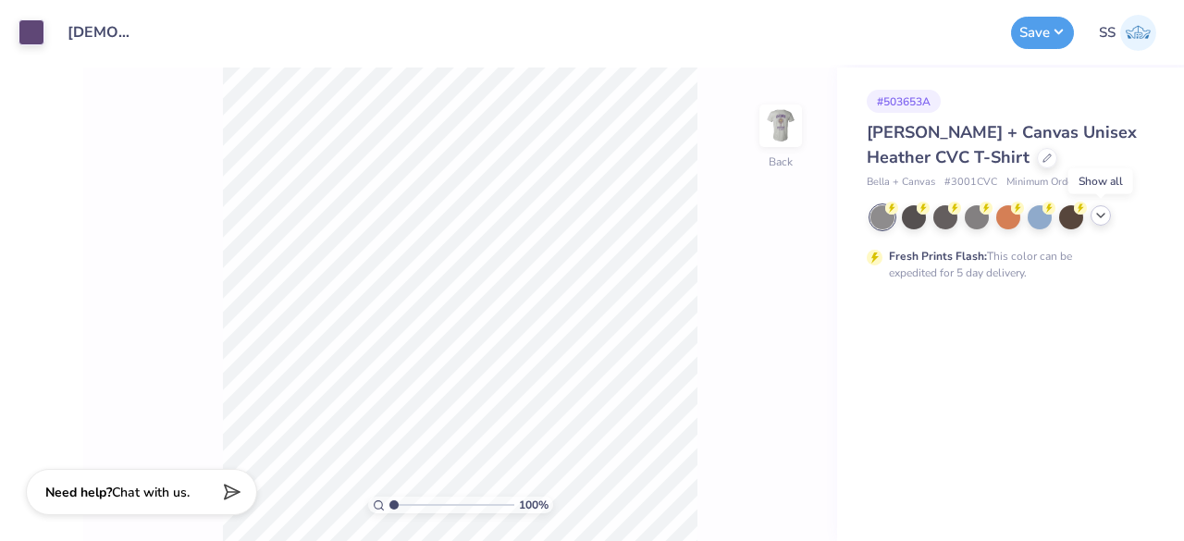
click at [1103, 216] on icon at bounding box center [1101, 215] width 15 height 15
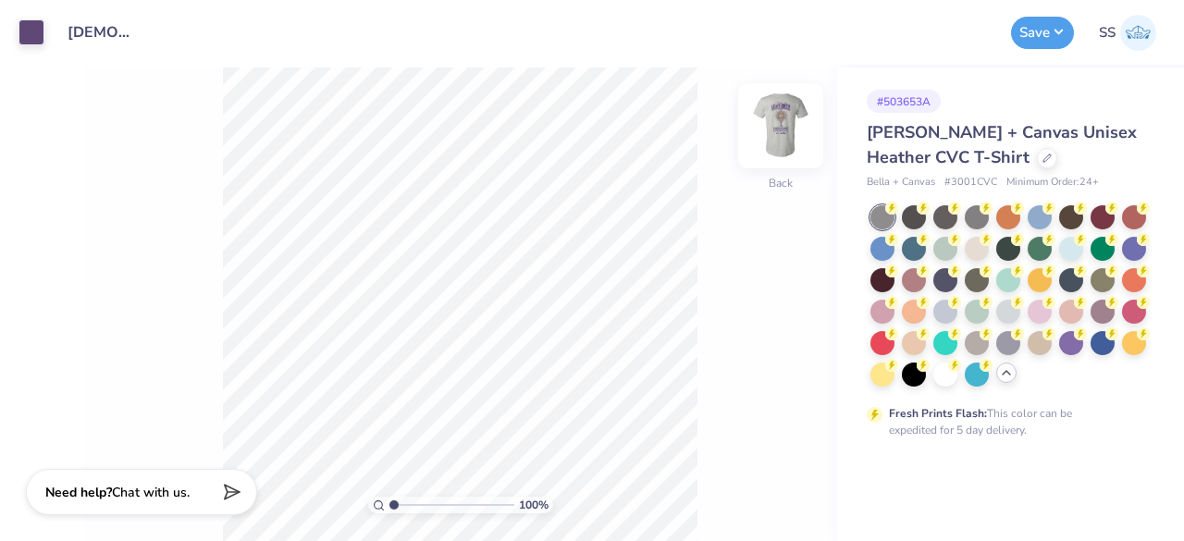
click at [777, 121] on img at bounding box center [781, 126] width 74 height 74
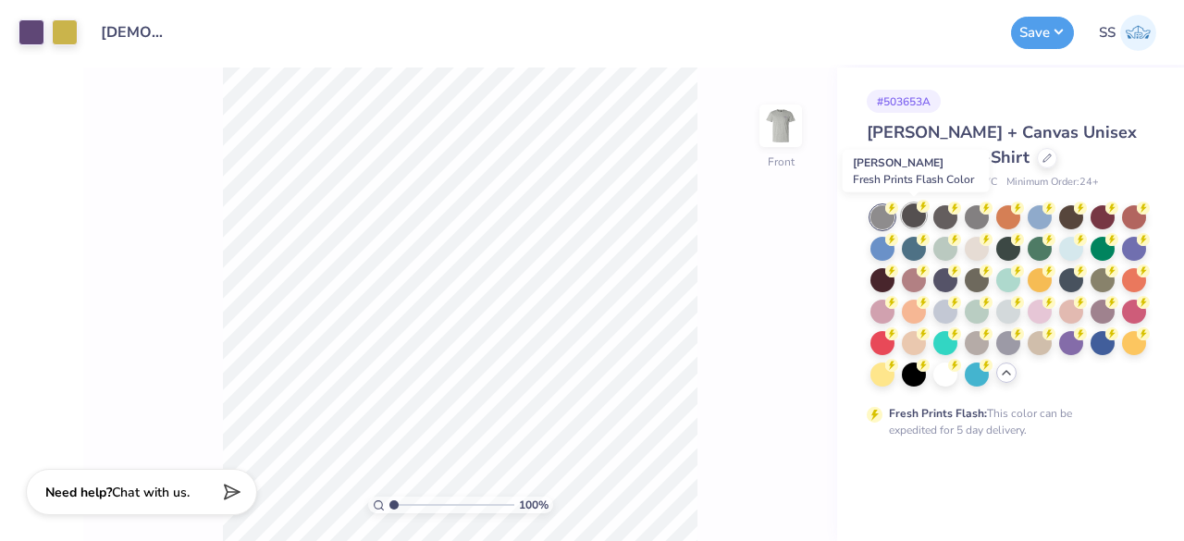
click at [911, 212] on div at bounding box center [914, 216] width 24 height 24
click at [981, 216] on div at bounding box center [977, 216] width 24 height 24
click at [899, 210] on circle at bounding box center [892, 208] width 13 height 13
click at [782, 110] on img at bounding box center [781, 126] width 74 height 74
drag, startPoint x: 393, startPoint y: 504, endPoint x: 426, endPoint y: 504, distance: 32.4
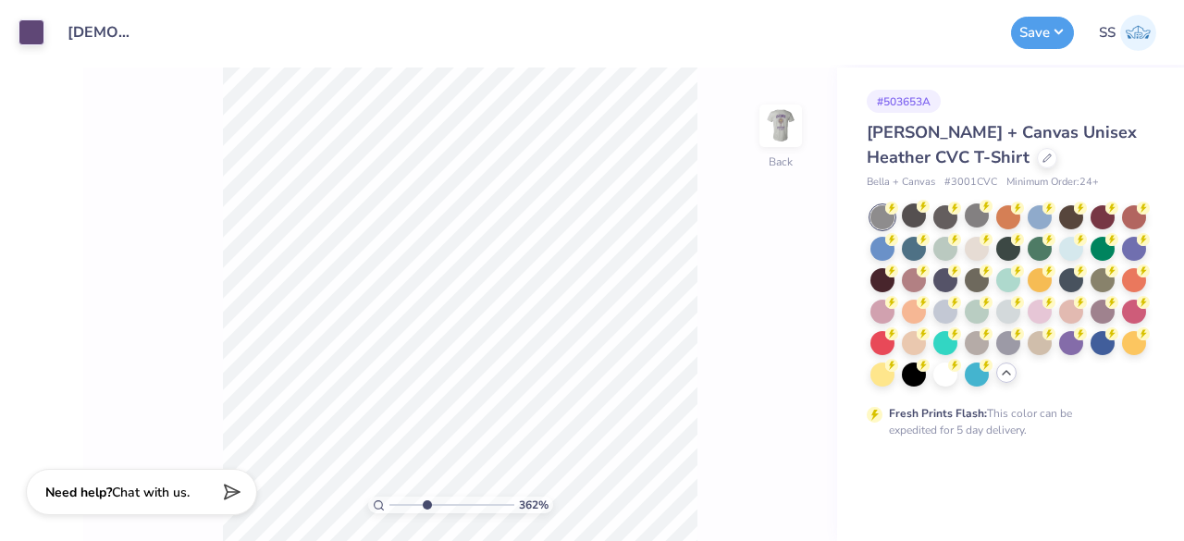
click at [426, 504] on input "range" at bounding box center [452, 505] width 125 height 17
drag, startPoint x: 424, startPoint y: 507, endPoint x: 377, endPoint y: 508, distance: 47.2
type input "1"
click at [390, 508] on input "range" at bounding box center [452, 505] width 125 height 17
click at [922, 214] on div at bounding box center [914, 216] width 24 height 24
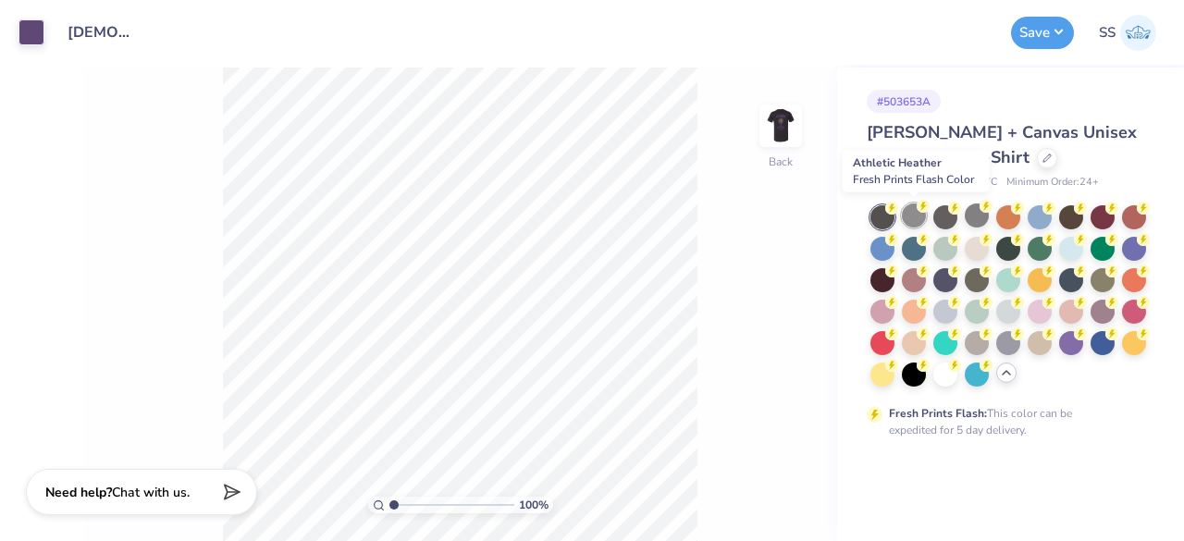
click at [920, 214] on div at bounding box center [914, 216] width 24 height 24
click at [970, 213] on div at bounding box center [977, 216] width 24 height 24
click at [915, 209] on div at bounding box center [914, 216] width 24 height 24
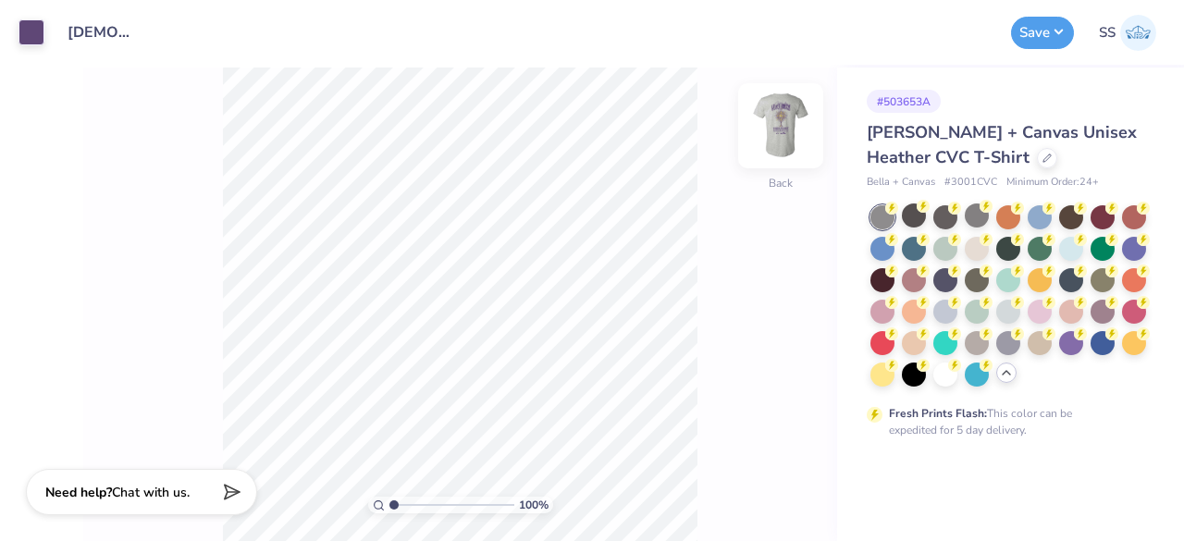
click at [788, 129] on img at bounding box center [781, 126] width 74 height 74
click at [788, 129] on img at bounding box center [780, 125] width 37 height 37
click at [1047, 40] on button "Save" at bounding box center [1042, 30] width 63 height 32
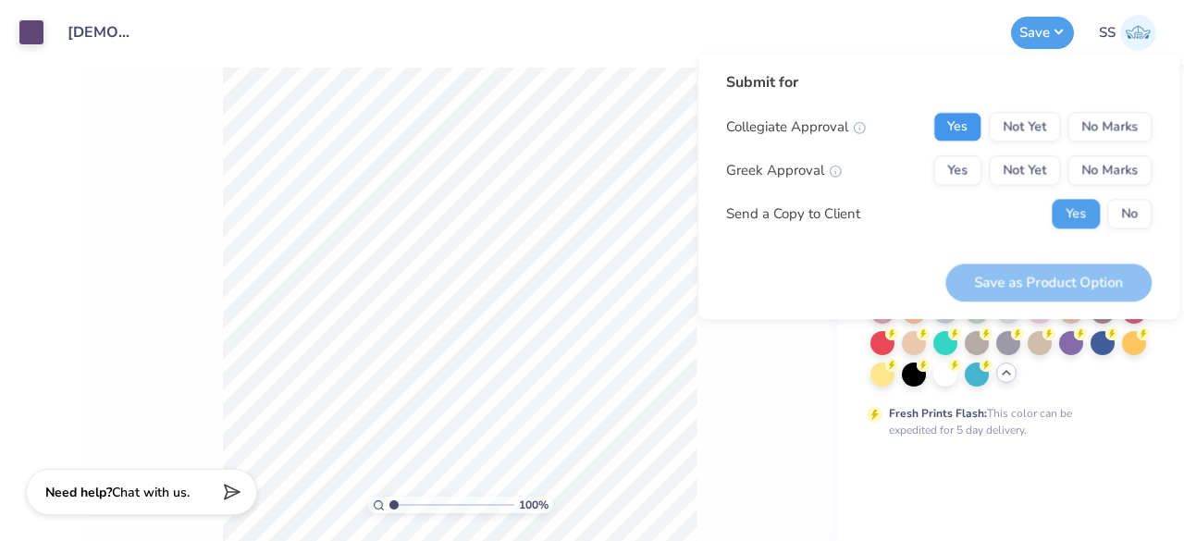
click at [962, 125] on button "Yes" at bounding box center [958, 127] width 48 height 30
click at [1106, 167] on button "No Marks" at bounding box center [1110, 170] width 84 height 30
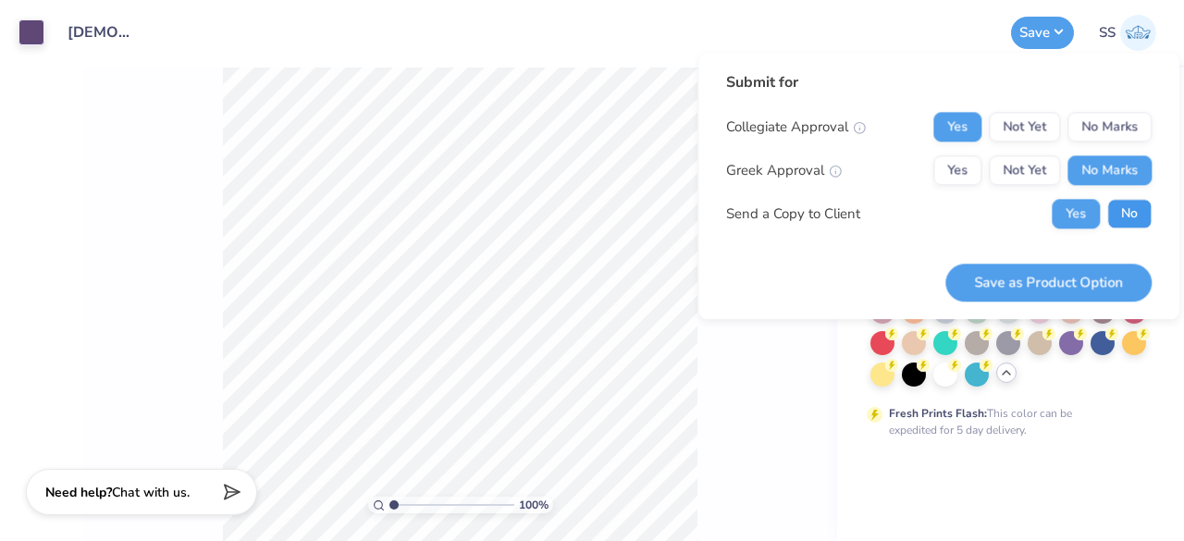
click at [1123, 205] on button "No" at bounding box center [1130, 214] width 44 height 30
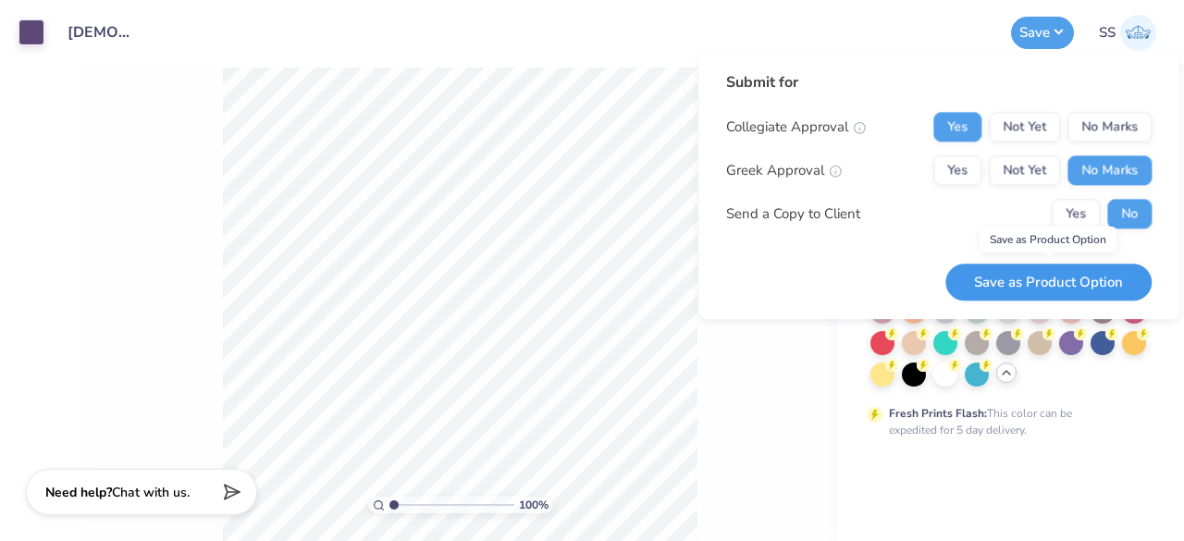
click at [1039, 284] on button "Save as Product Option" at bounding box center [1049, 283] width 206 height 38
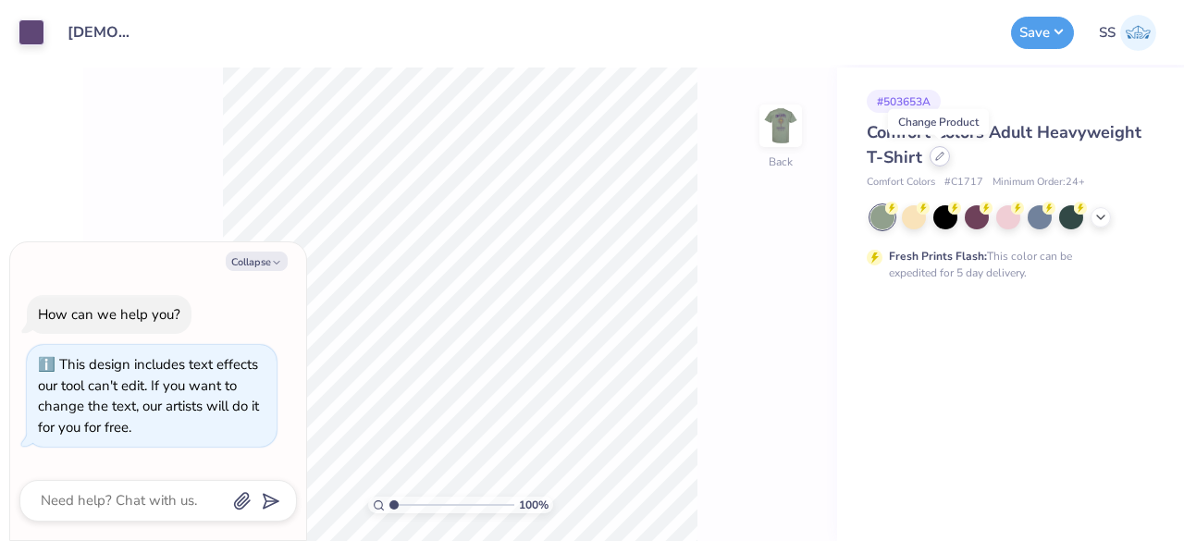
click at [941, 158] on icon at bounding box center [940, 156] width 9 height 9
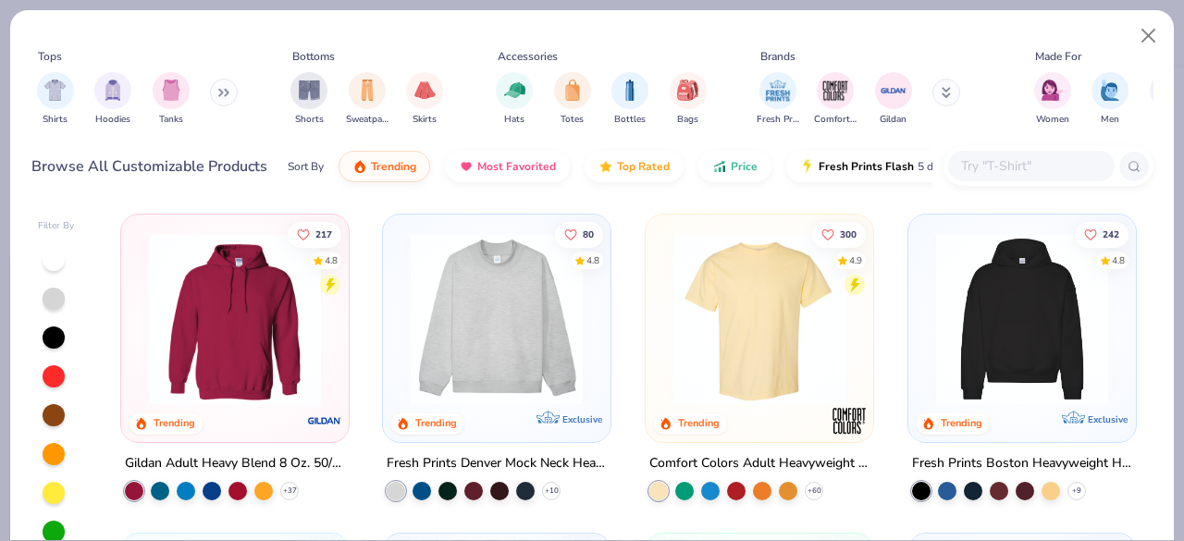
click at [942, 95] on icon at bounding box center [946, 92] width 9 height 11
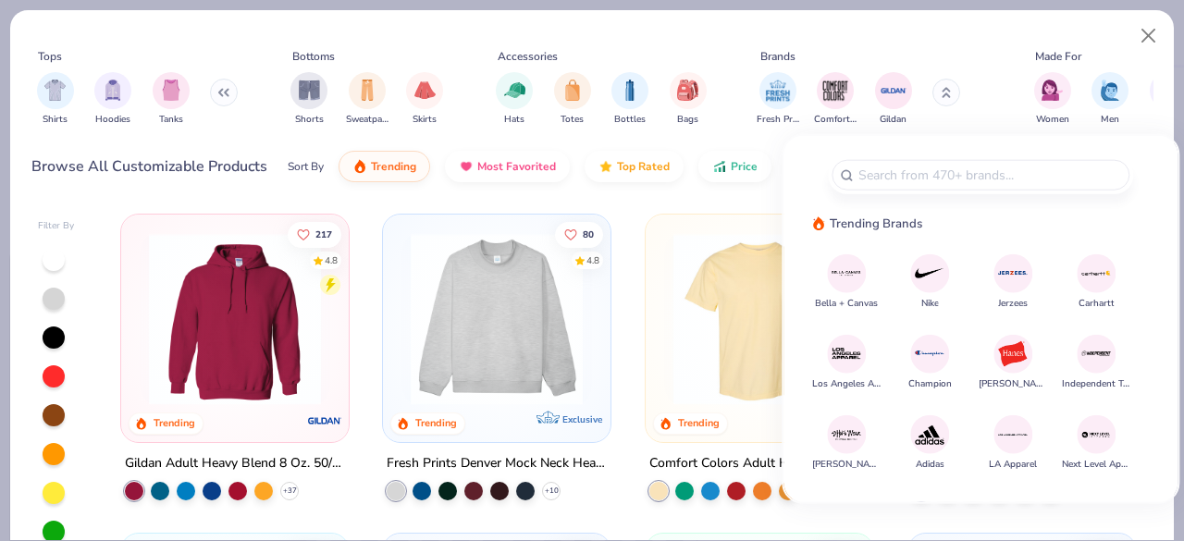
click at [837, 257] on img at bounding box center [847, 273] width 32 height 32
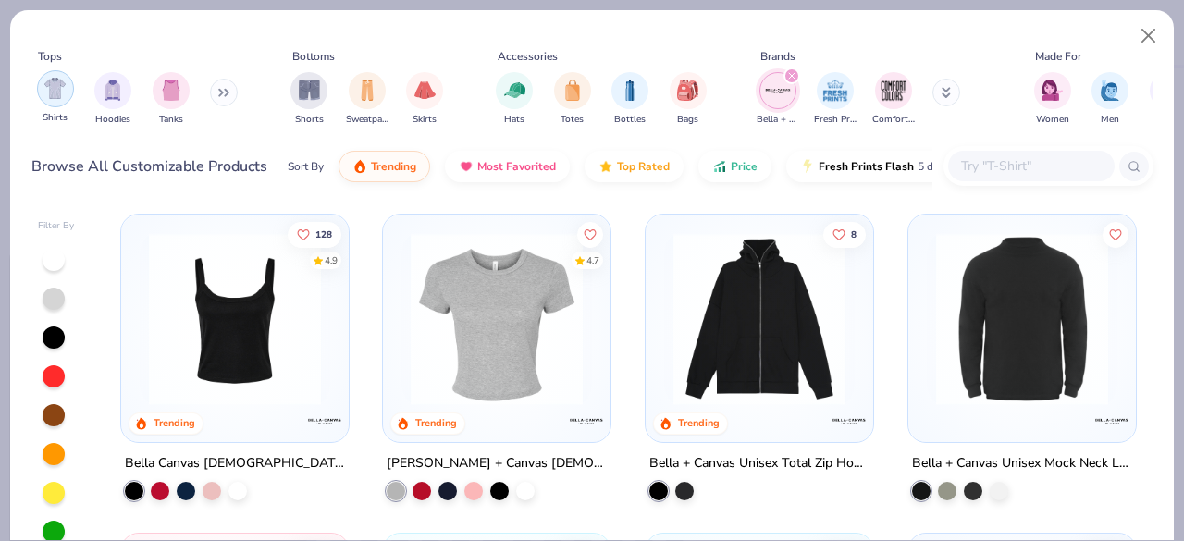
click at [57, 88] on img "filter for Shirts" at bounding box center [54, 88] width 21 height 21
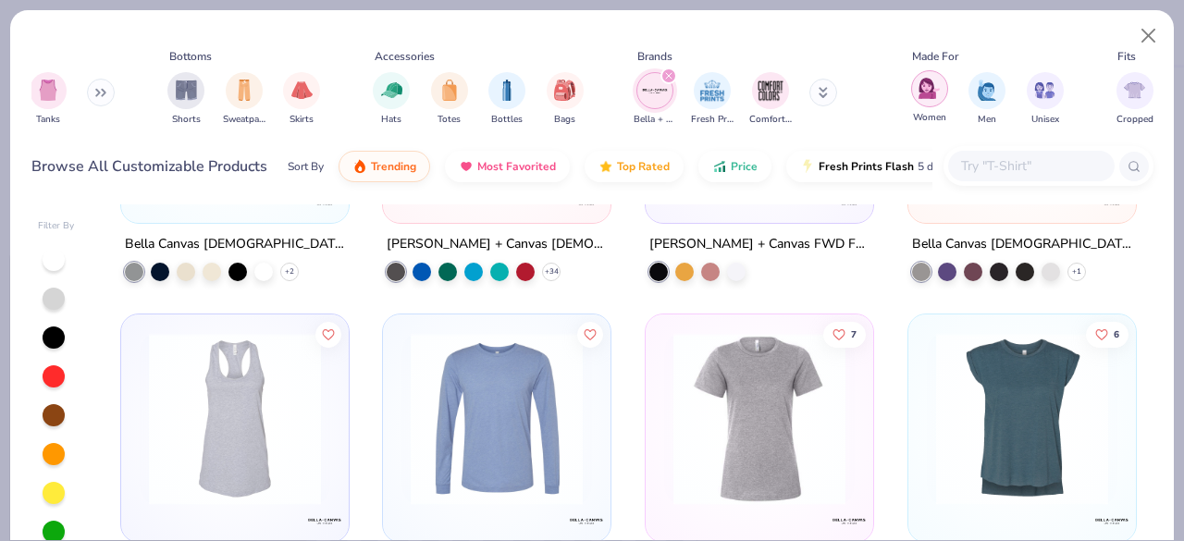
scroll to position [0, 124]
click at [1048, 87] on img "filter for Unisex" at bounding box center [1044, 88] width 21 height 21
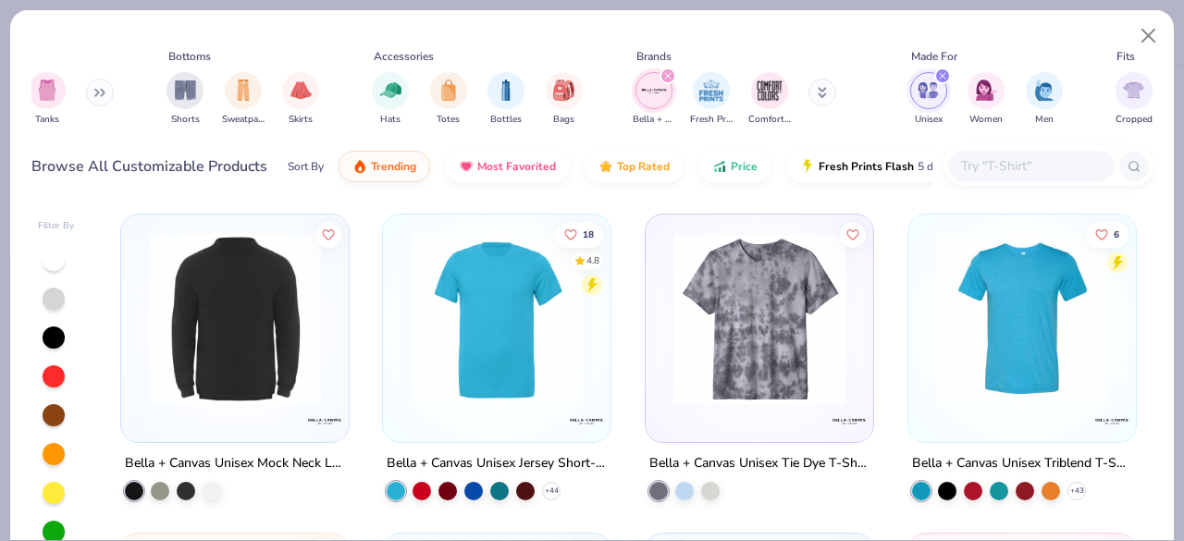
click at [998, 323] on div at bounding box center [831, 319] width 571 height 172
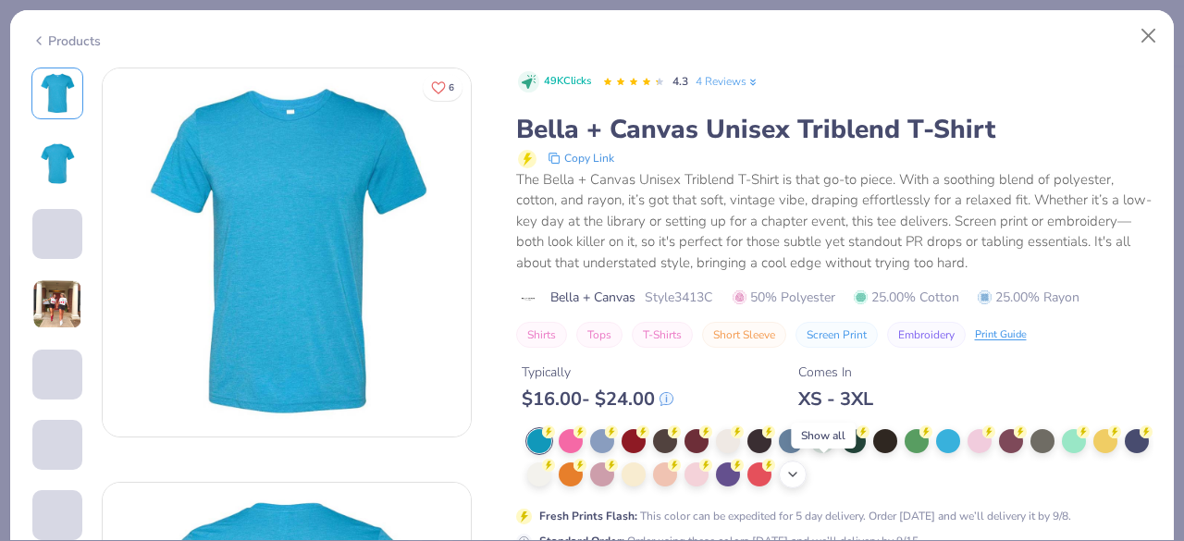
click at [800, 479] on icon at bounding box center [793, 474] width 15 height 15
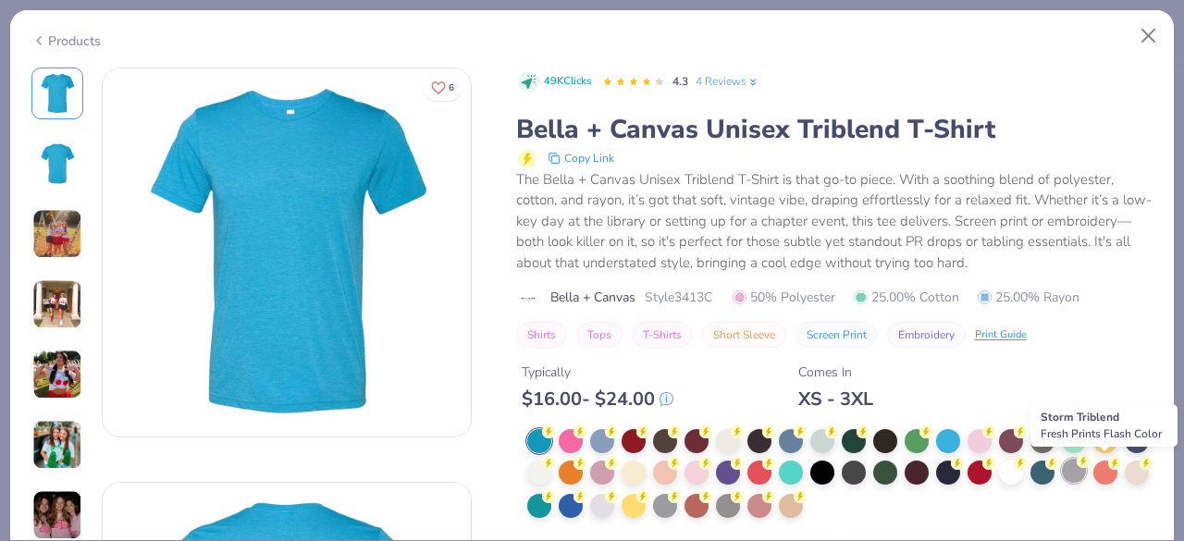
click at [1086, 470] on div at bounding box center [1074, 471] width 24 height 24
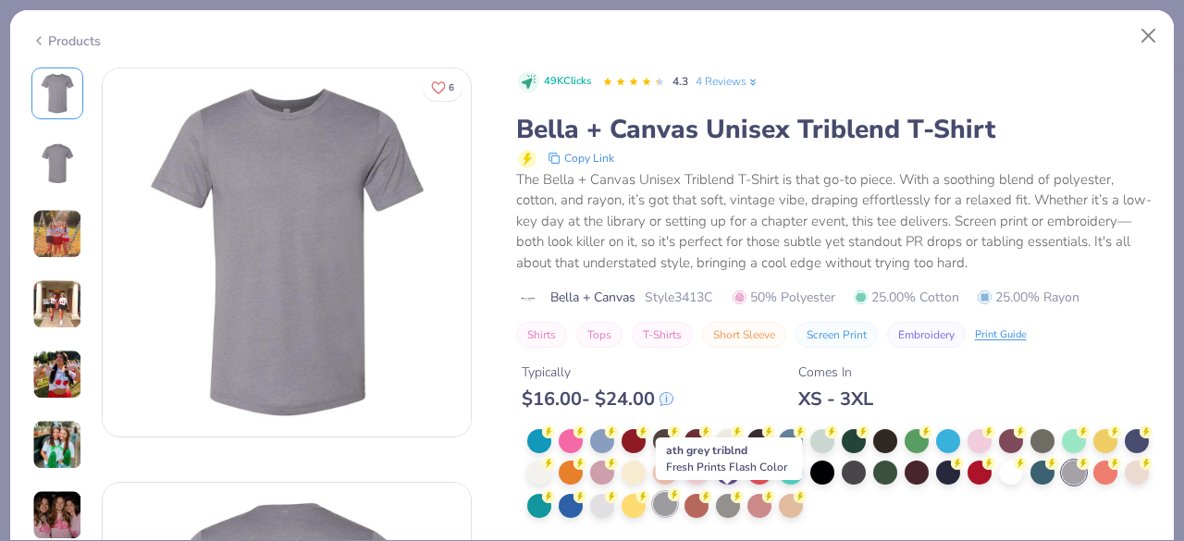
click at [677, 500] on div at bounding box center [665, 504] width 24 height 24
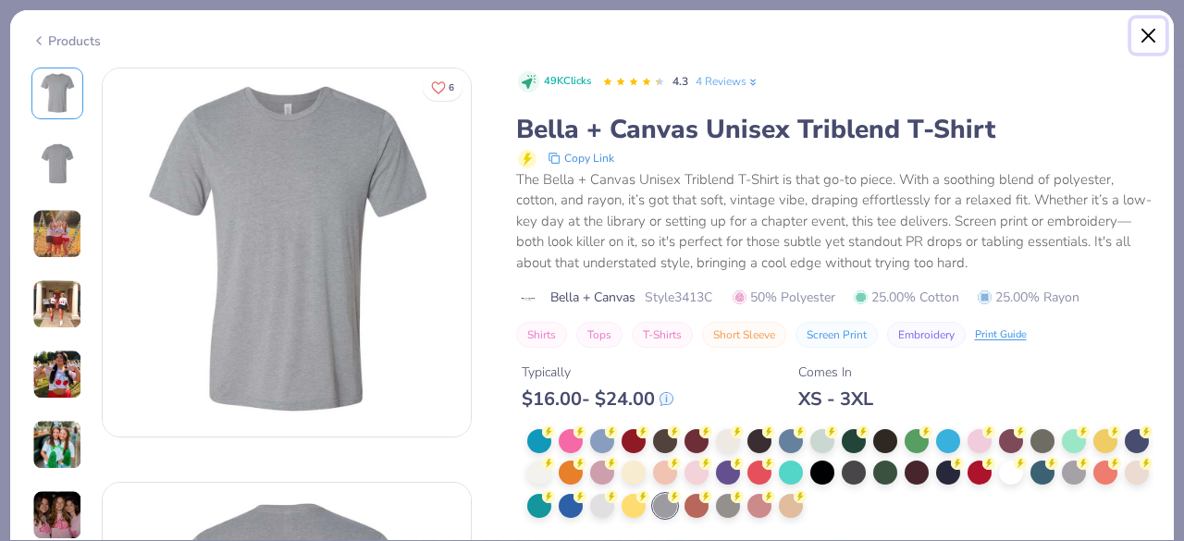
click at [1144, 37] on button "Close" at bounding box center [1149, 36] width 35 height 35
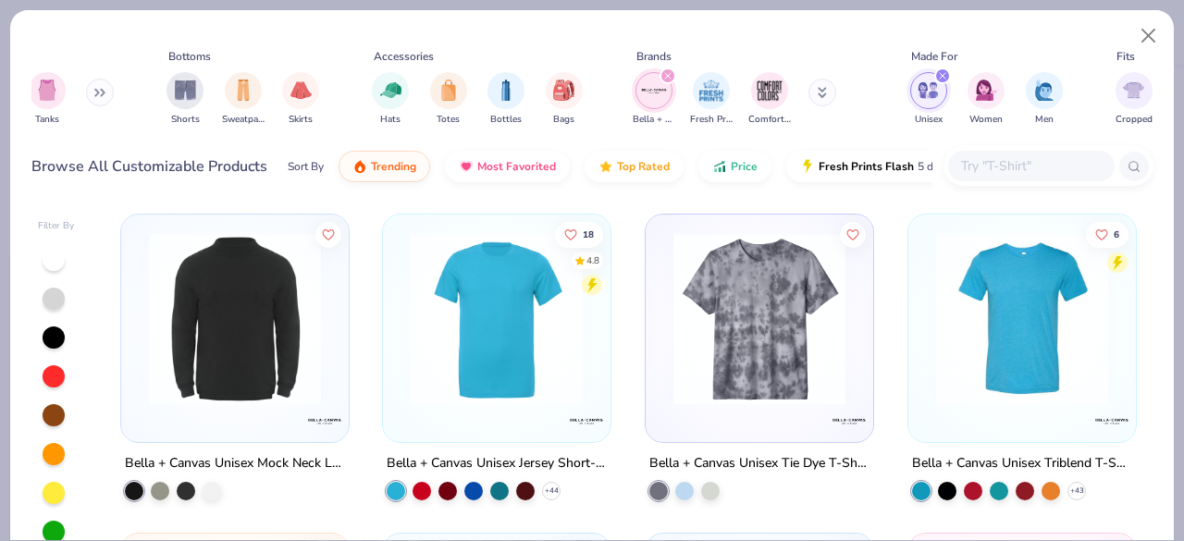
click at [492, 302] on img at bounding box center [497, 319] width 191 height 172
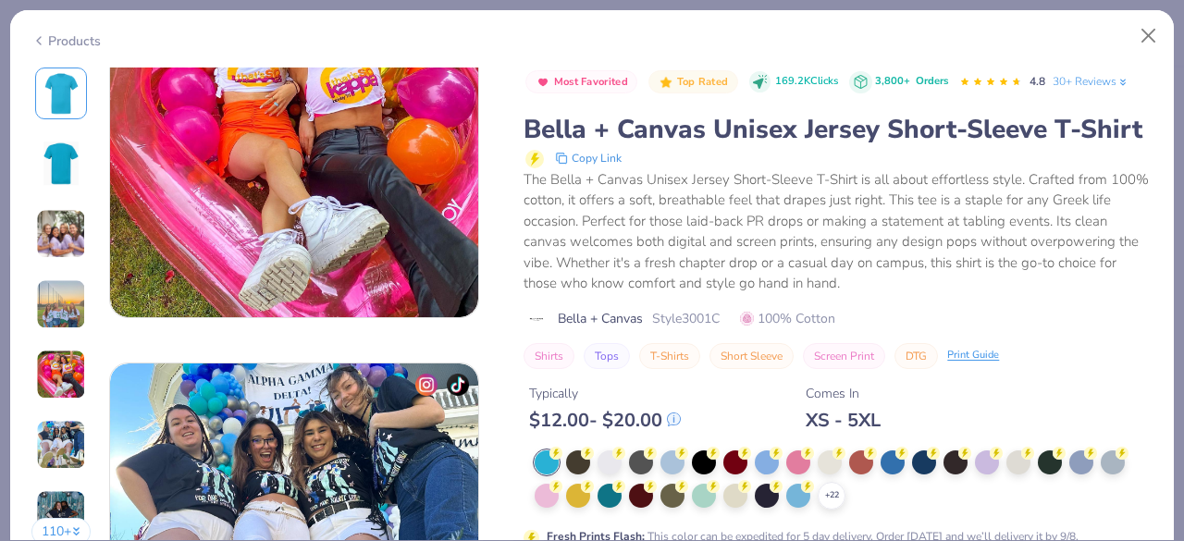
scroll to position [1781, 0]
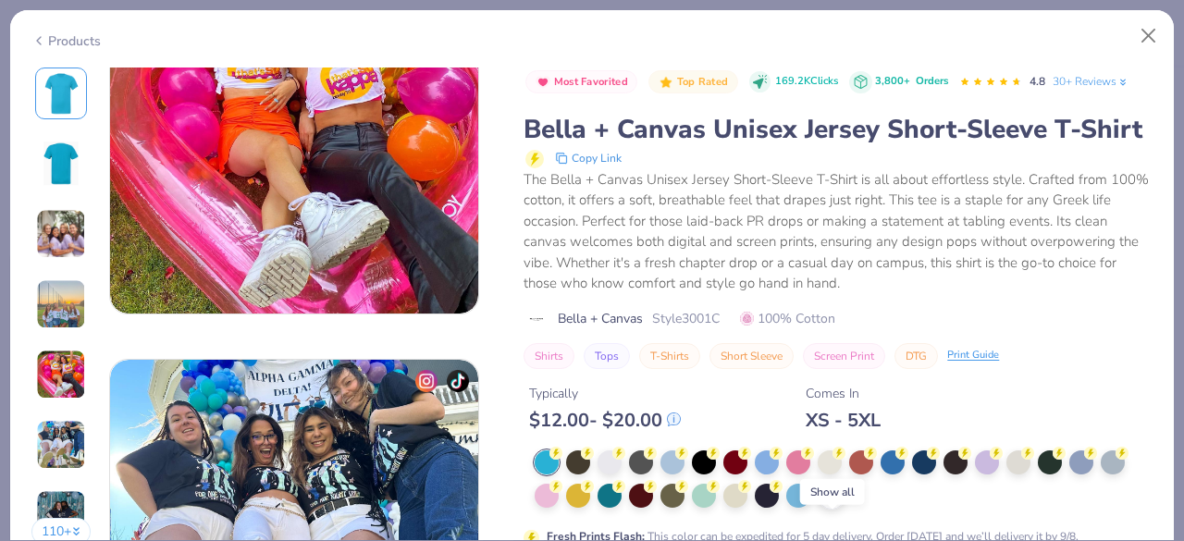
click at [837, 510] on div "+ 22" at bounding box center [832, 496] width 28 height 28
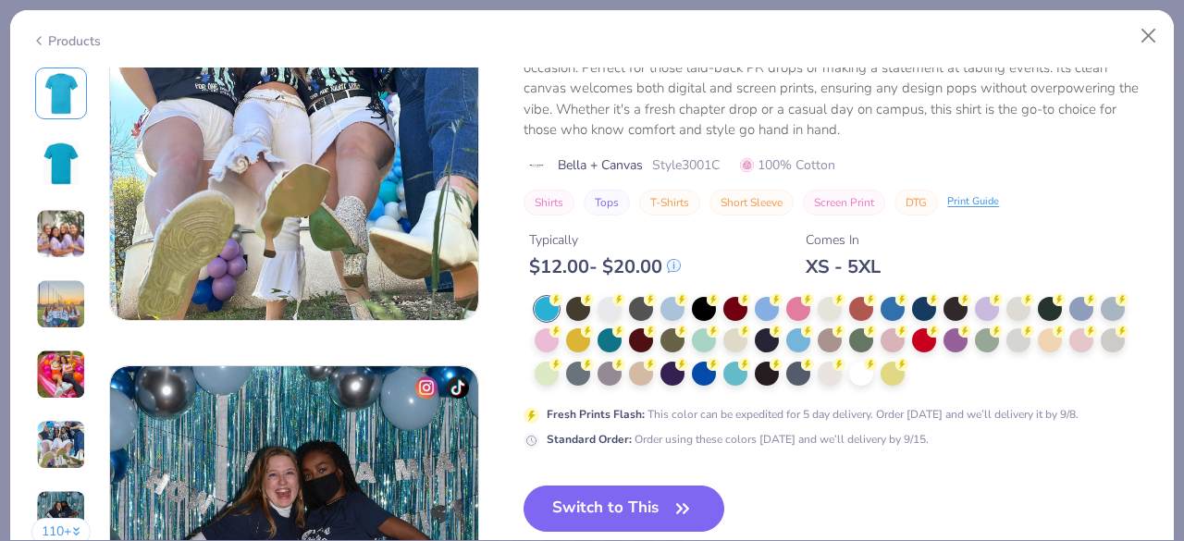
scroll to position [2183, 0]
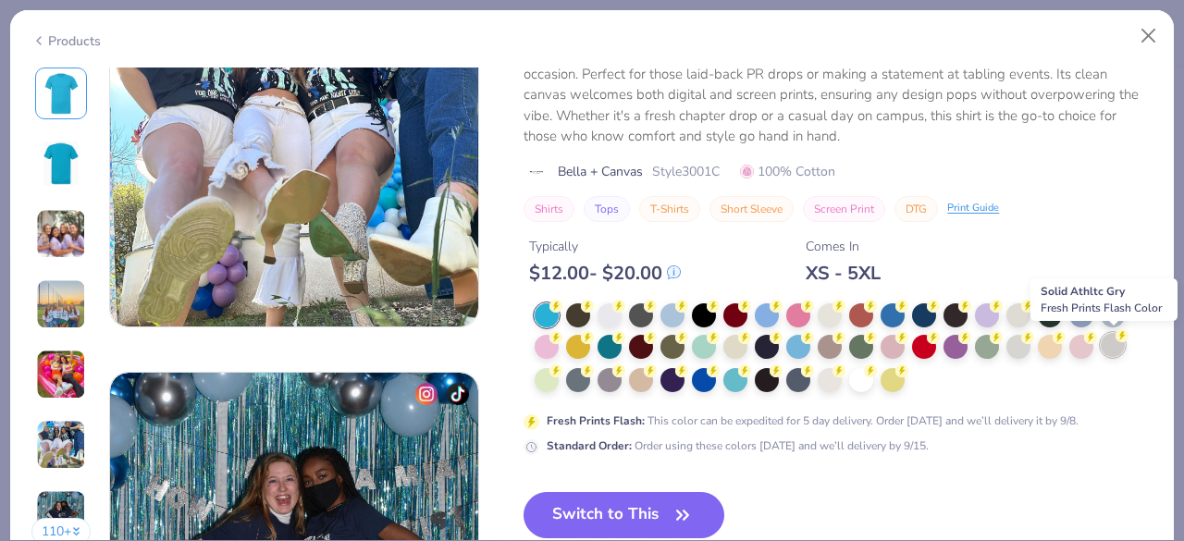
click at [1110, 351] on div at bounding box center [1113, 345] width 24 height 24
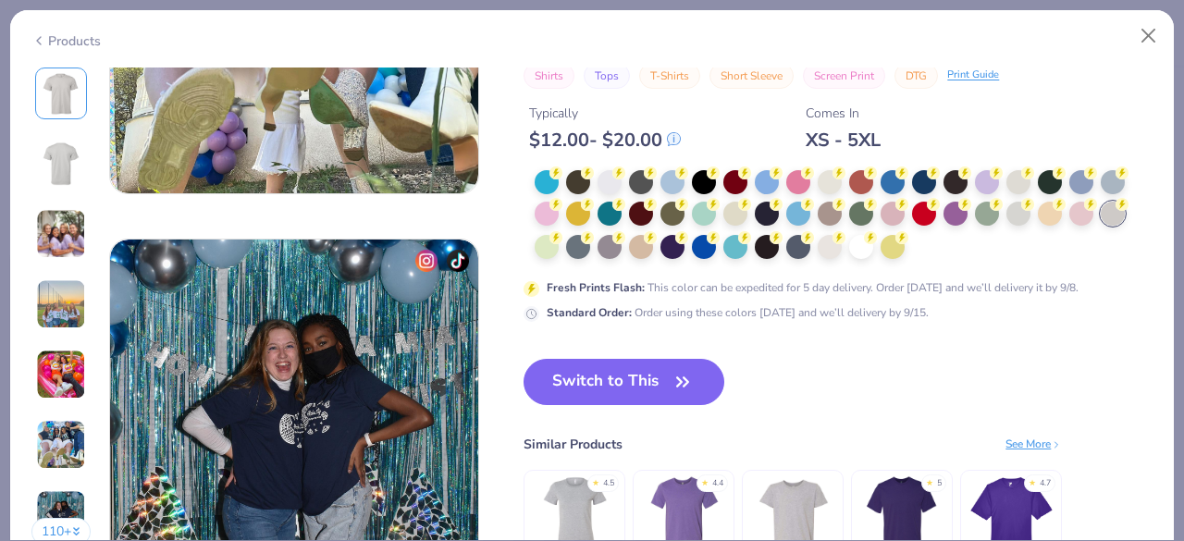
scroll to position [2292, 0]
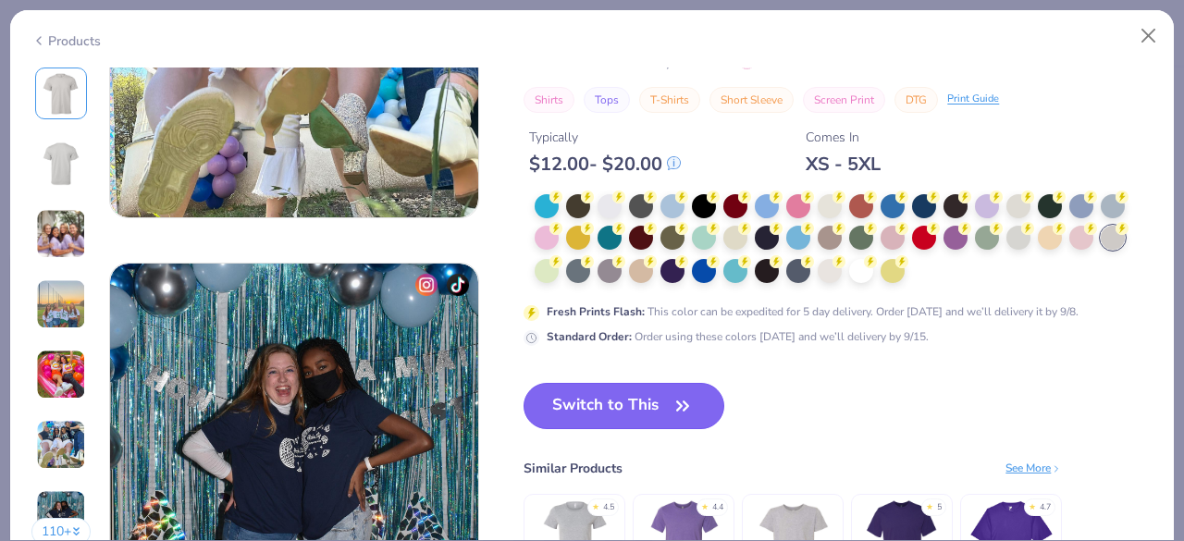
click at [626, 390] on button "Switch to This" at bounding box center [624, 406] width 201 height 46
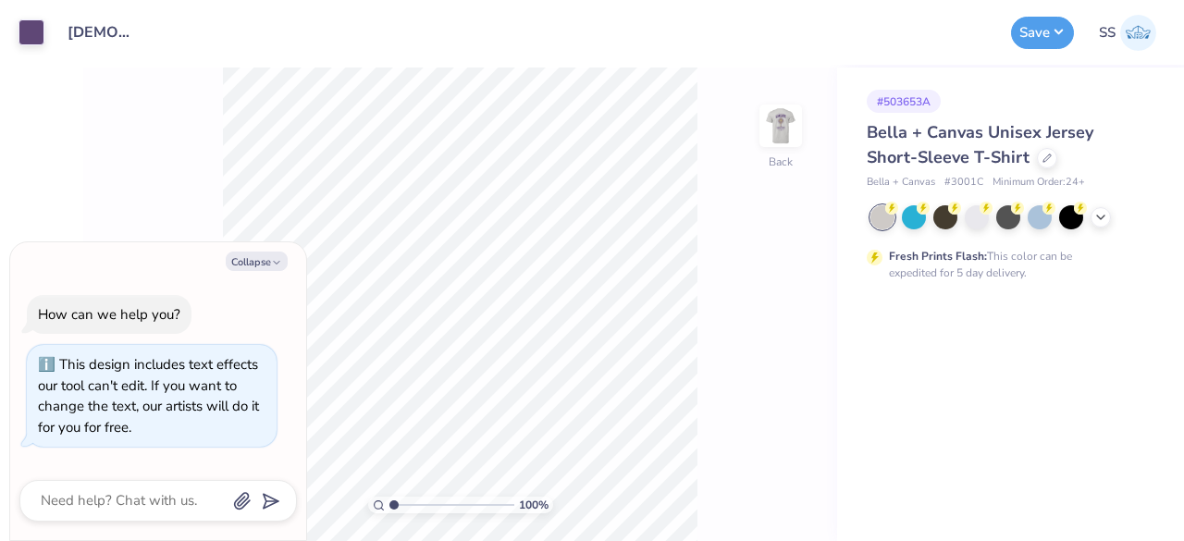
click at [274, 272] on div "Collapse How can we help you? This design includes text effects our tool can't …" at bounding box center [158, 391] width 296 height 299
click at [274, 267] on icon "button" at bounding box center [276, 262] width 11 height 11
type textarea "x"
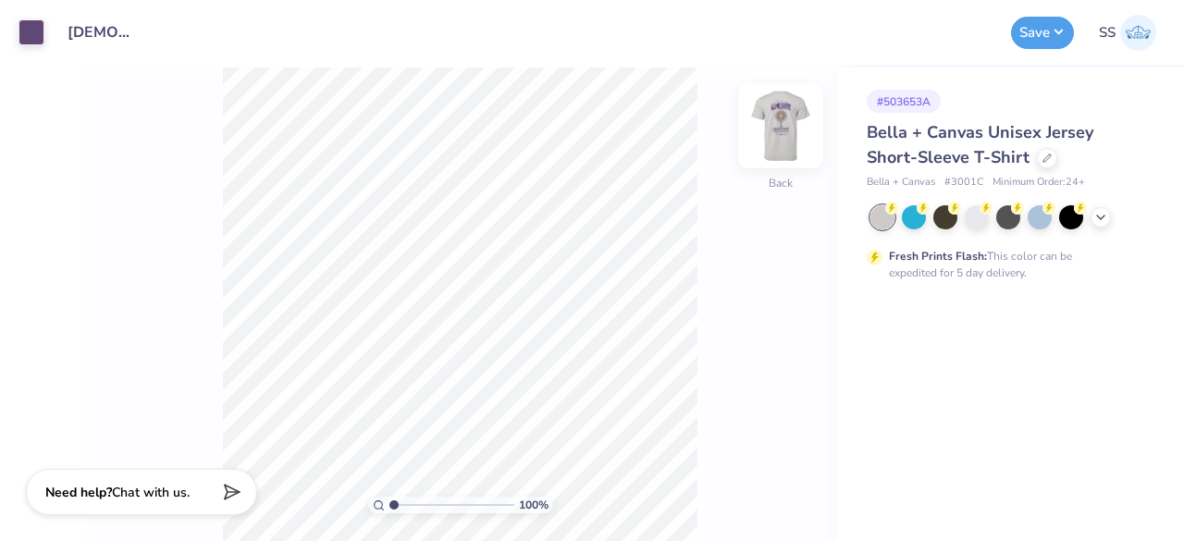
click at [781, 133] on img at bounding box center [781, 126] width 74 height 74
click at [1097, 216] on icon at bounding box center [1101, 215] width 15 height 15
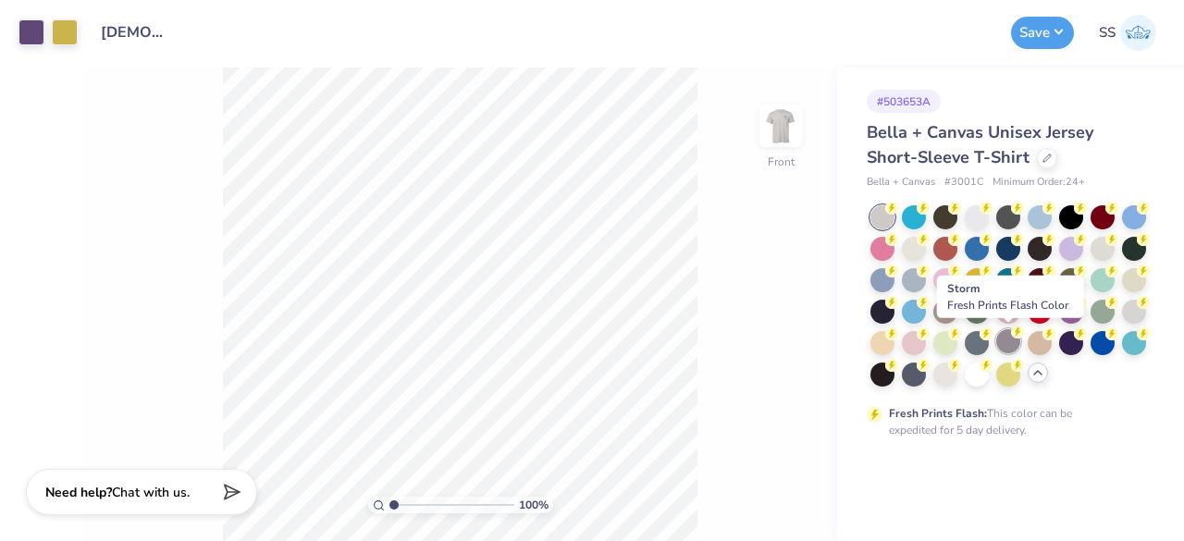
click at [1010, 334] on div at bounding box center [1009, 341] width 24 height 24
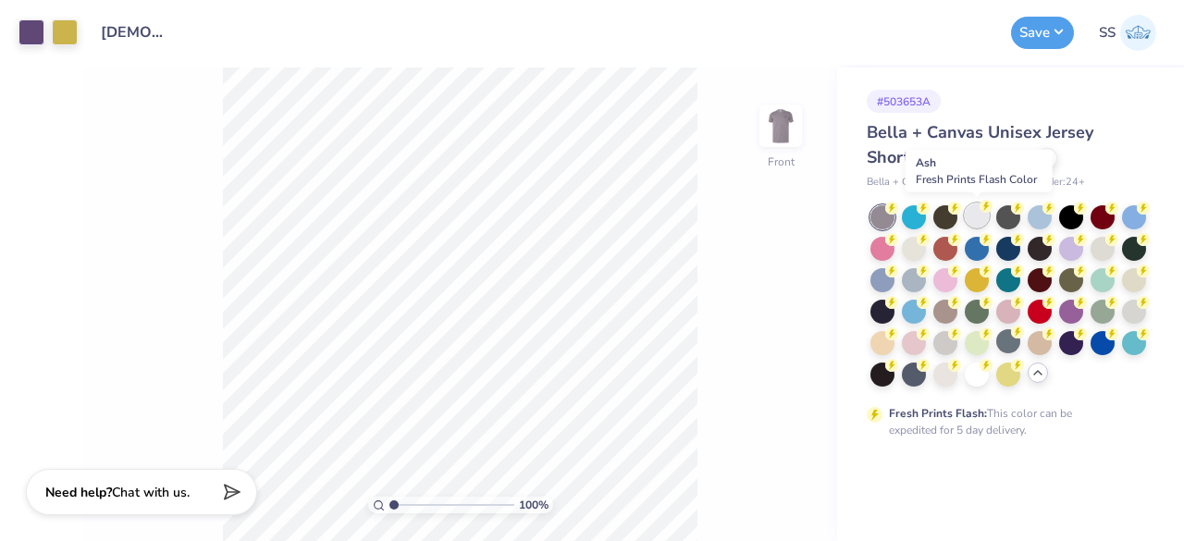
click at [969, 219] on div at bounding box center [977, 216] width 24 height 24
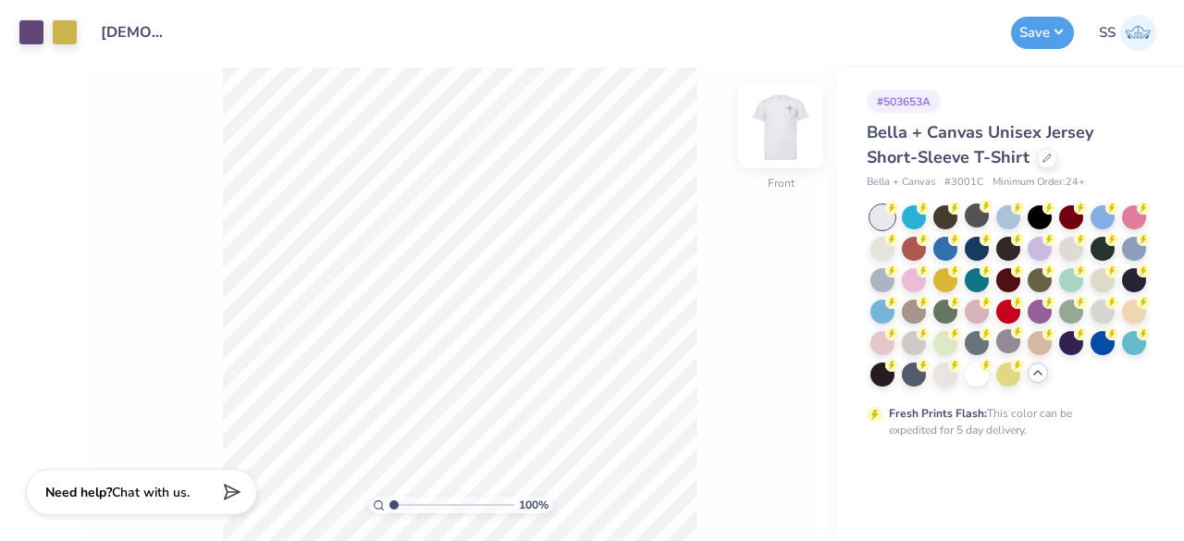
click at [783, 143] on img at bounding box center [781, 126] width 74 height 74
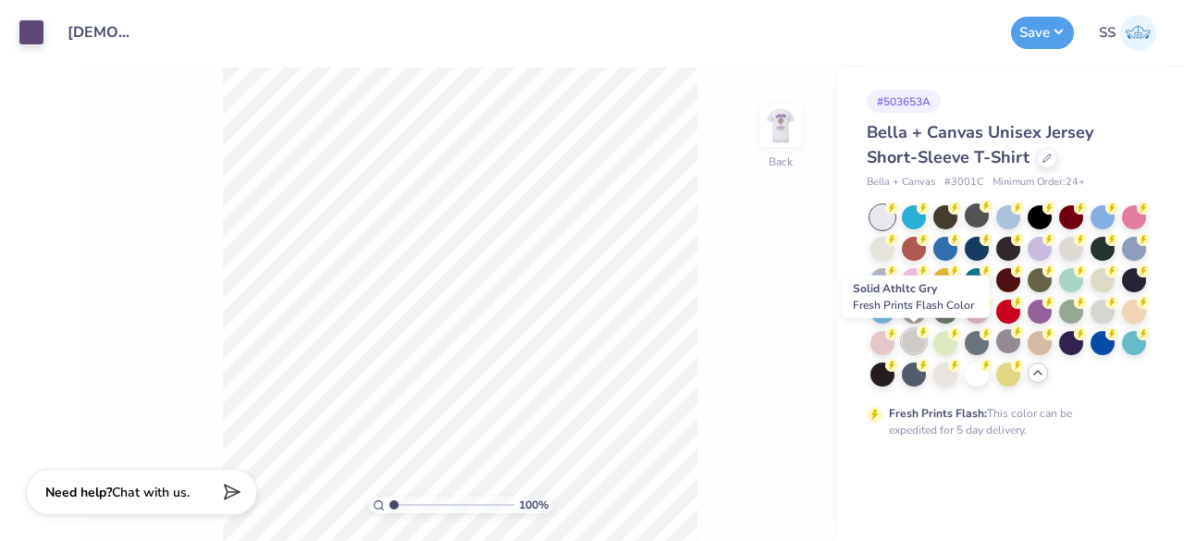
click at [905, 346] on div at bounding box center [914, 341] width 24 height 24
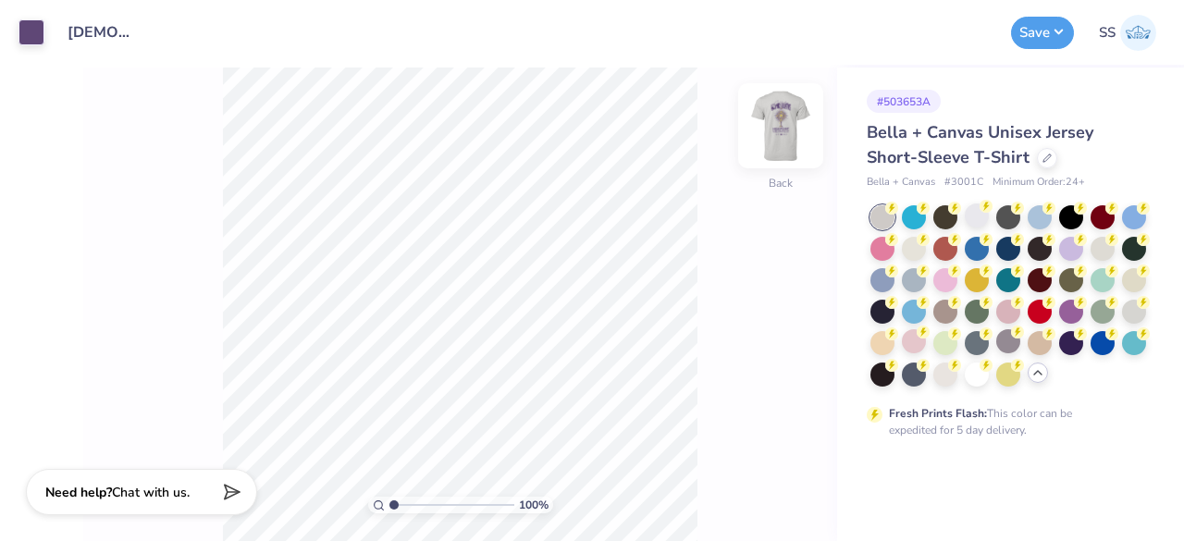
click at [788, 128] on img at bounding box center [781, 126] width 74 height 74
click at [776, 138] on img at bounding box center [781, 126] width 74 height 74
click at [1055, 31] on button "Save" at bounding box center [1042, 30] width 63 height 32
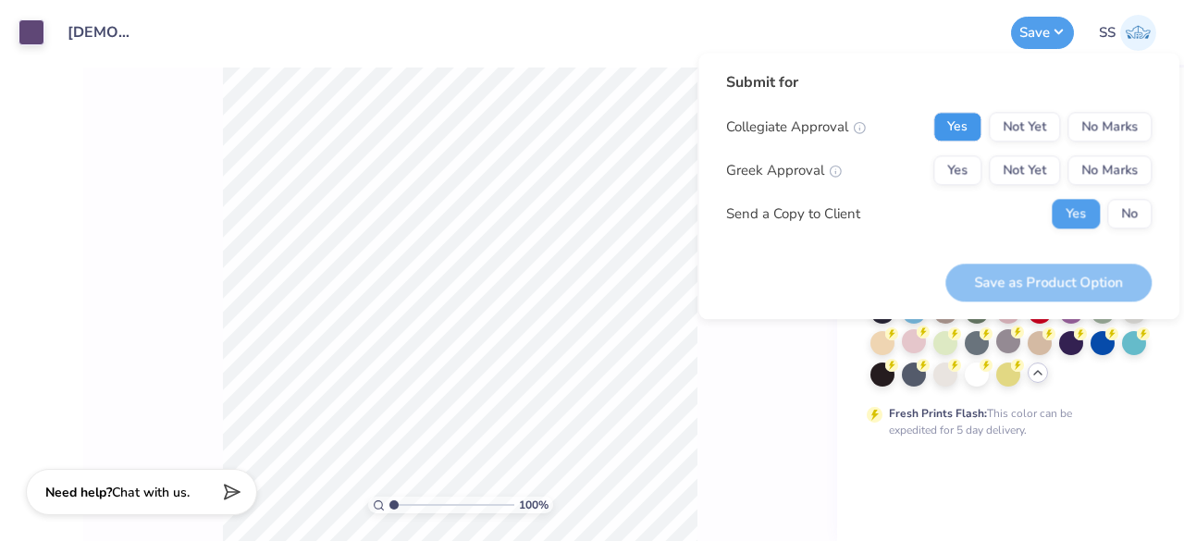
click at [964, 123] on button "Yes" at bounding box center [958, 127] width 48 height 30
click at [1097, 167] on button "No Marks" at bounding box center [1110, 170] width 84 height 30
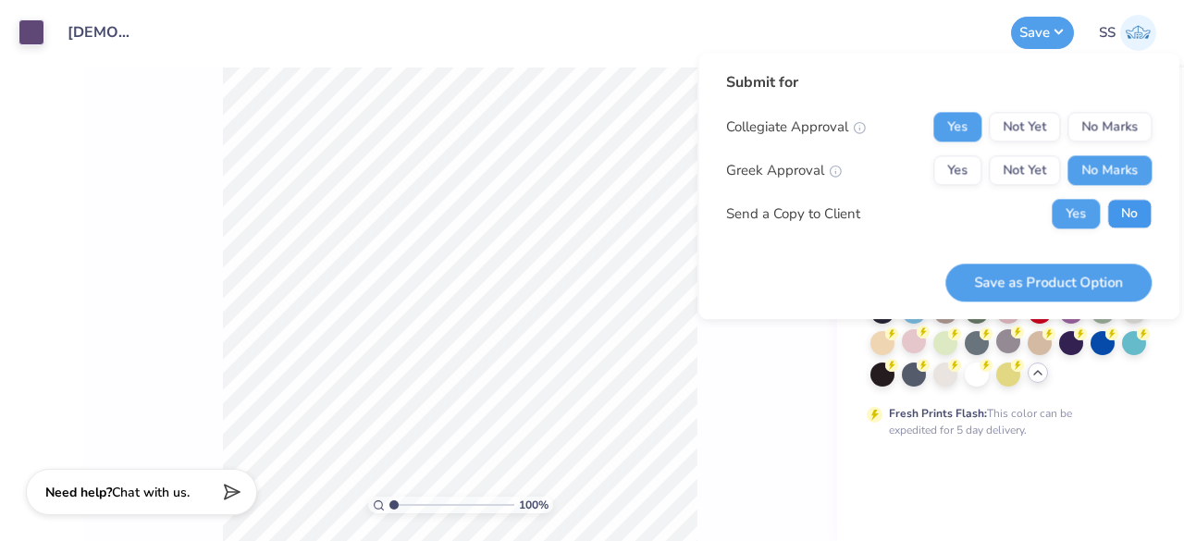
click at [1141, 207] on button "No" at bounding box center [1130, 214] width 44 height 30
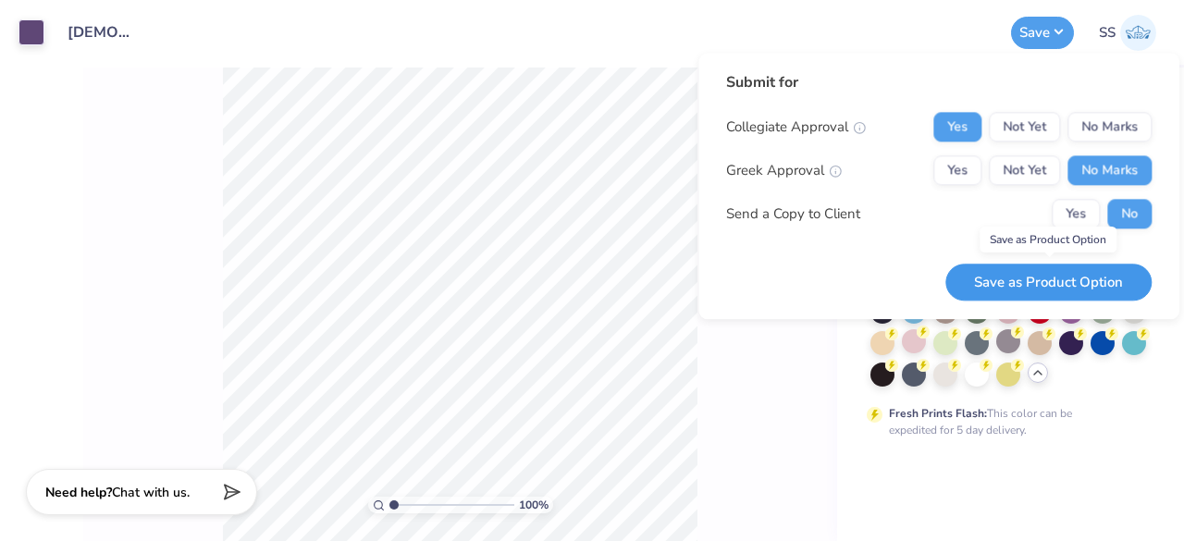
click at [1090, 277] on button "Save as Product Option" at bounding box center [1049, 283] width 206 height 38
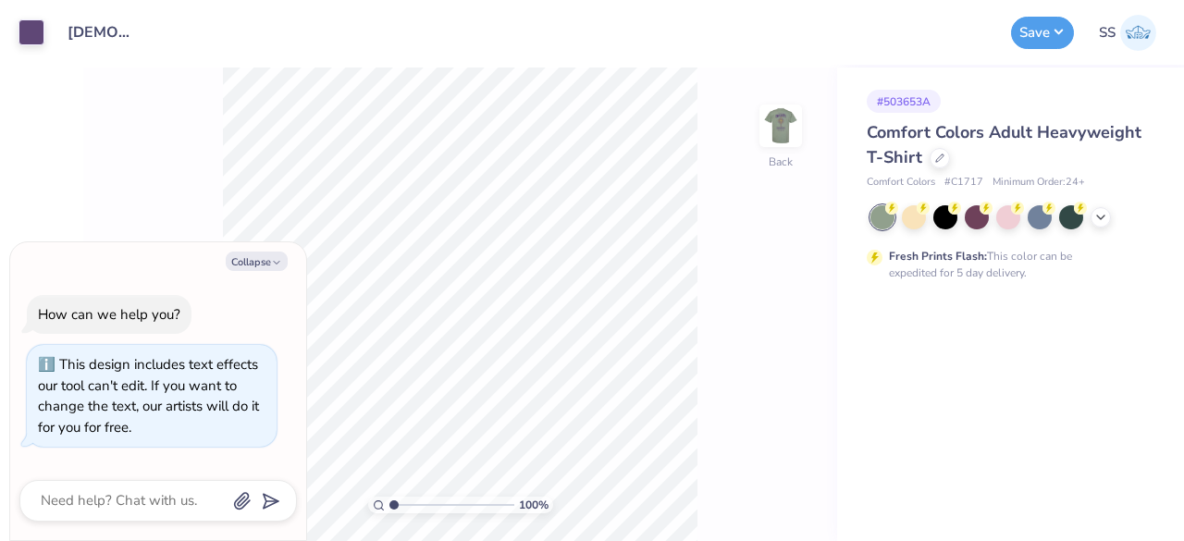
click at [254, 271] on button "Collapse" at bounding box center [257, 261] width 62 height 19
type textarea "x"
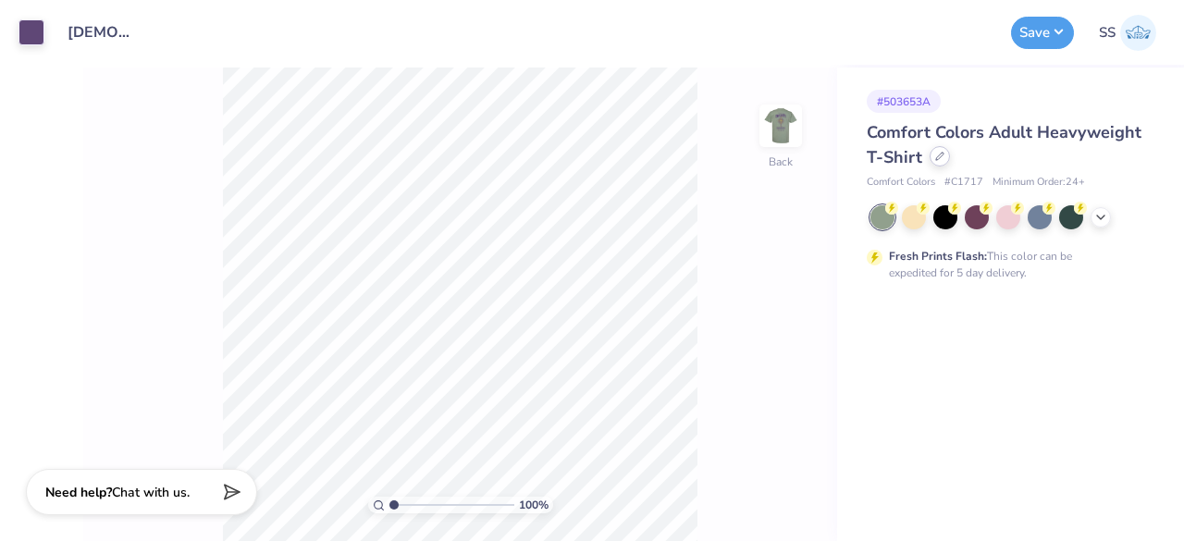
click at [935, 166] on div "Comfort Colors Adult Heavyweight T-Shirt" at bounding box center [1007, 145] width 280 height 50
click at [938, 164] on div at bounding box center [940, 156] width 20 height 20
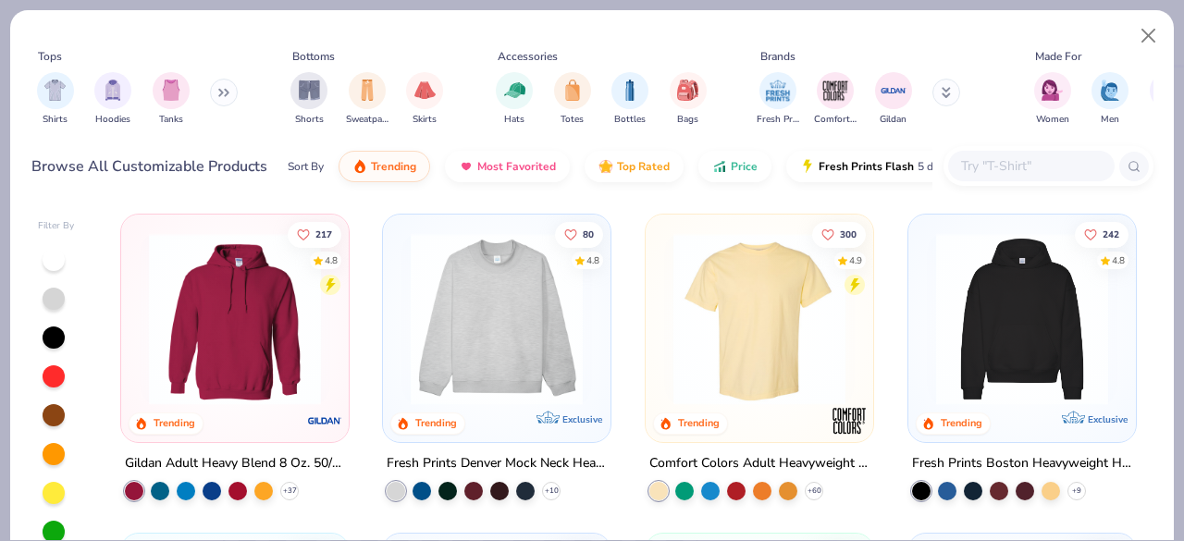
click at [940, 91] on button at bounding box center [947, 93] width 28 height 28
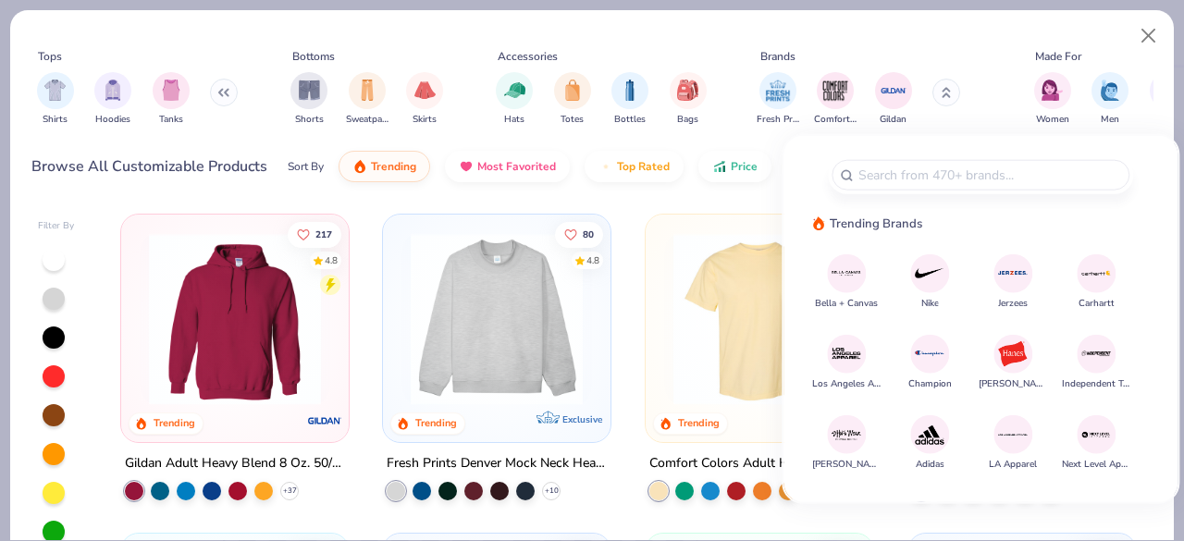
click at [838, 278] on img at bounding box center [847, 273] width 32 height 32
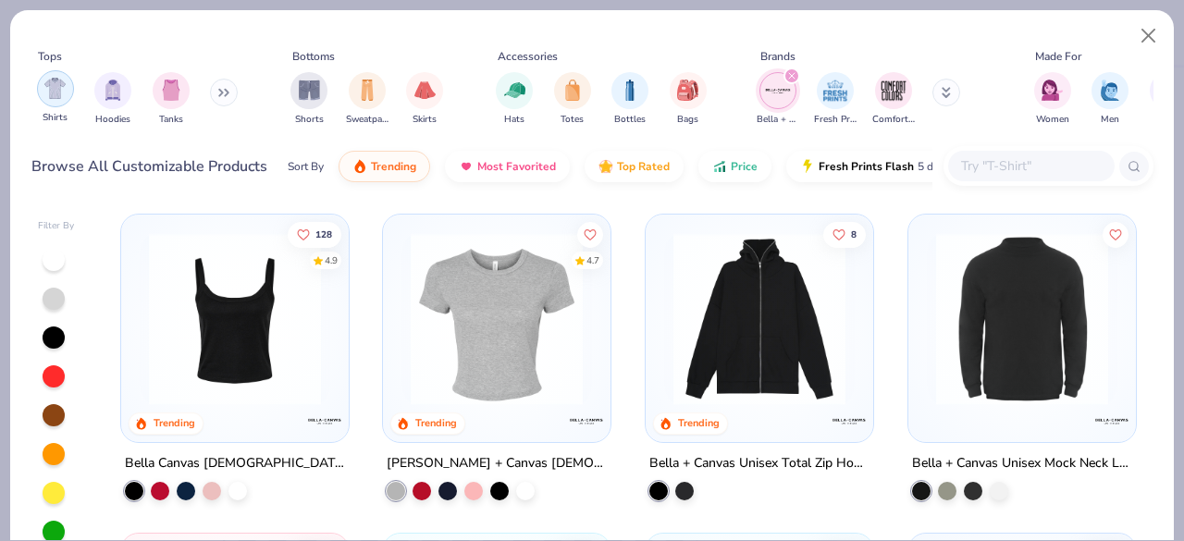
click at [61, 89] on img "filter for Shirts" at bounding box center [54, 88] width 21 height 21
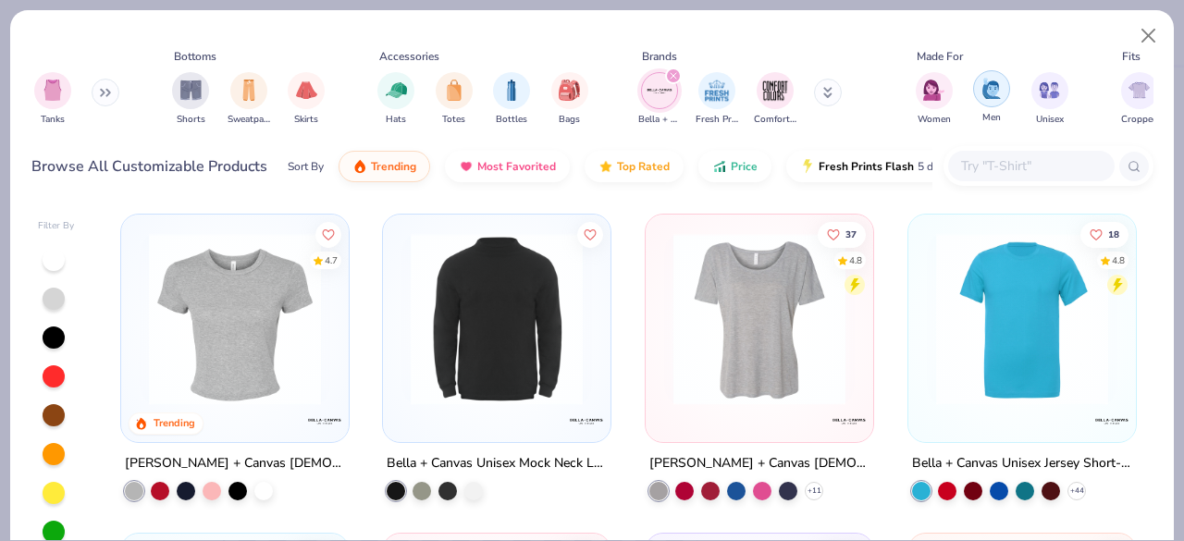
scroll to position [0, 119]
click at [1057, 99] on div "filter for Unisex" at bounding box center [1049, 88] width 37 height 37
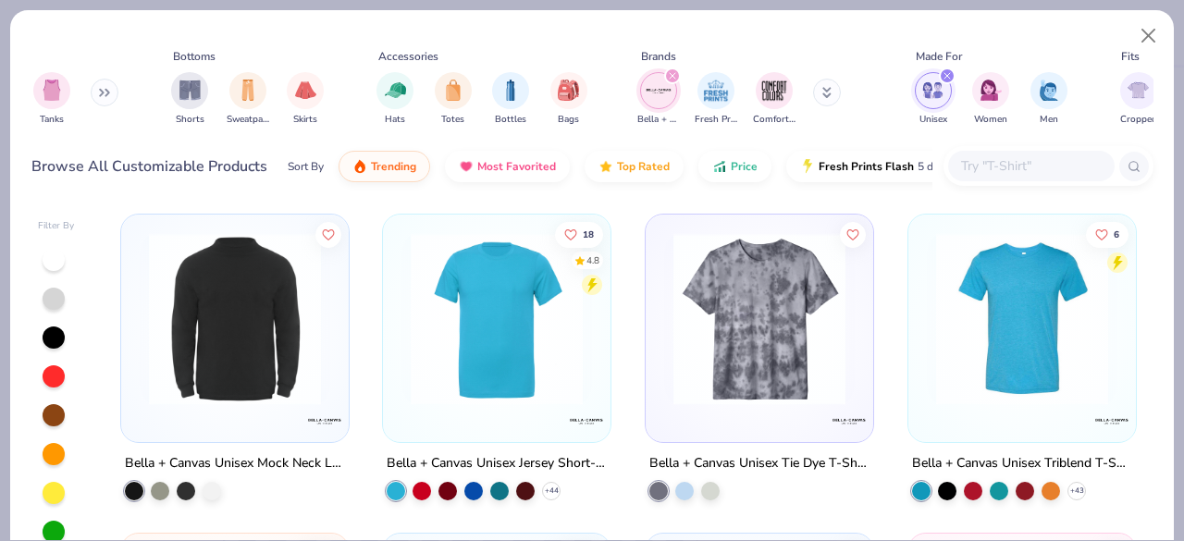
click at [516, 340] on img at bounding box center [497, 319] width 191 height 172
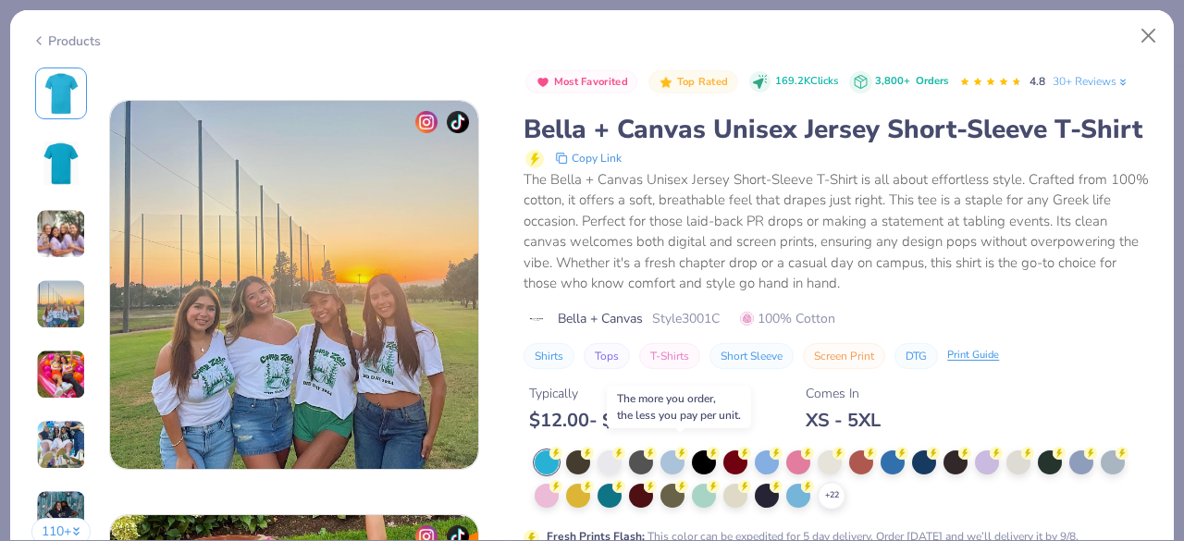
scroll to position [1088, 0]
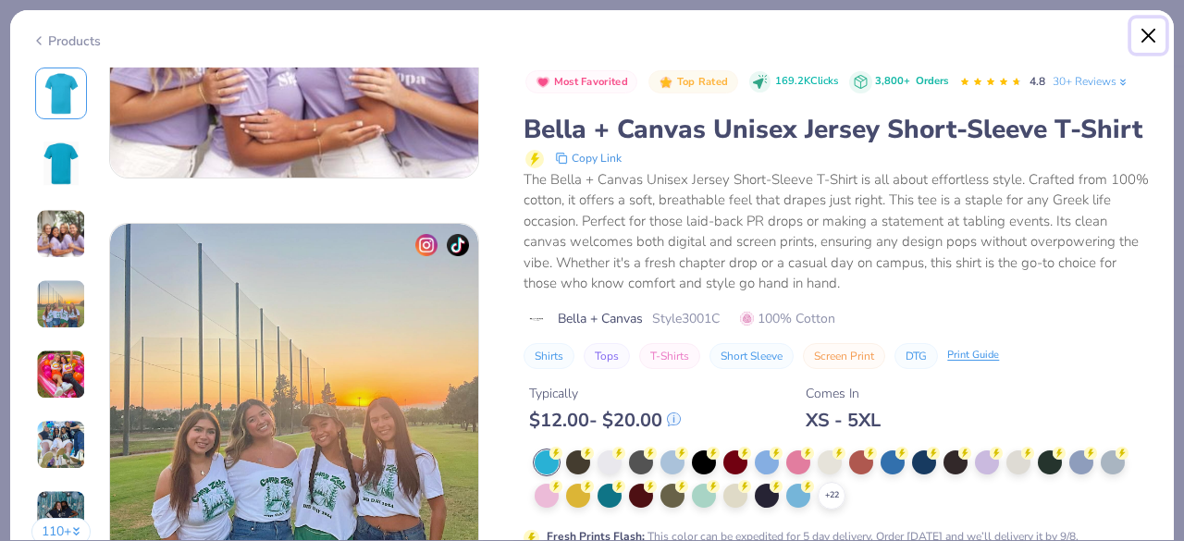
click at [1151, 40] on button "Close" at bounding box center [1149, 36] width 35 height 35
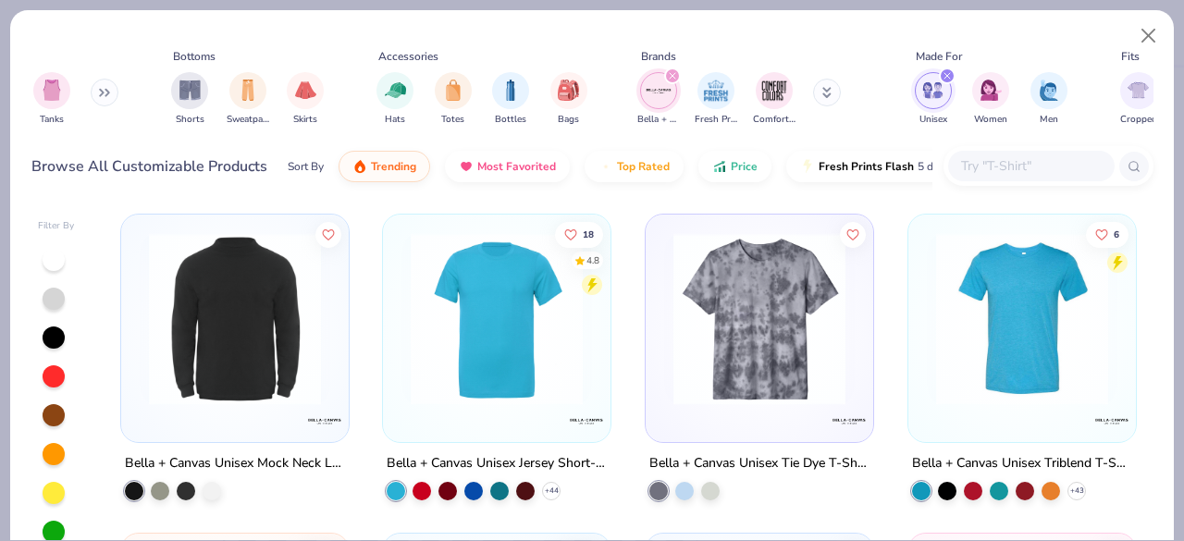
click at [1086, 261] on div "6" at bounding box center [1107, 247] width 43 height 53
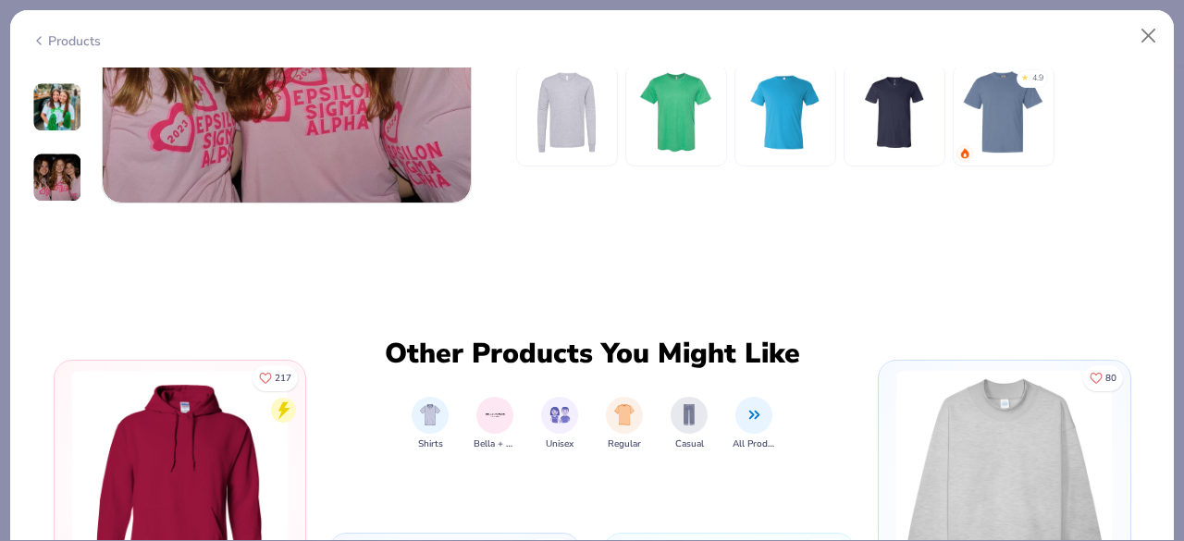
scroll to position [2552, 0]
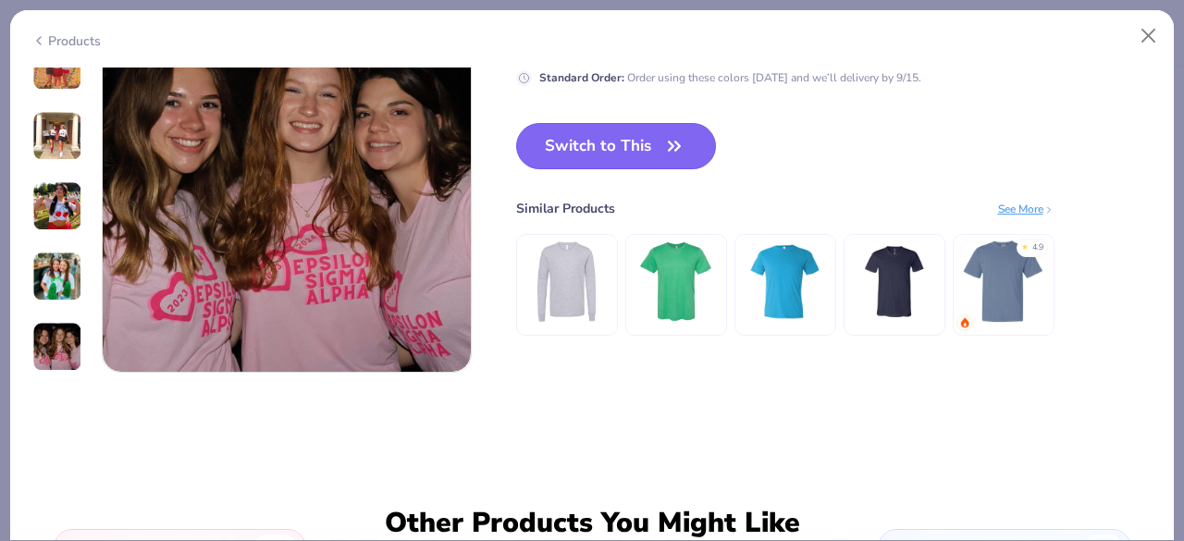
click at [673, 134] on icon "button" at bounding box center [675, 146] width 26 height 26
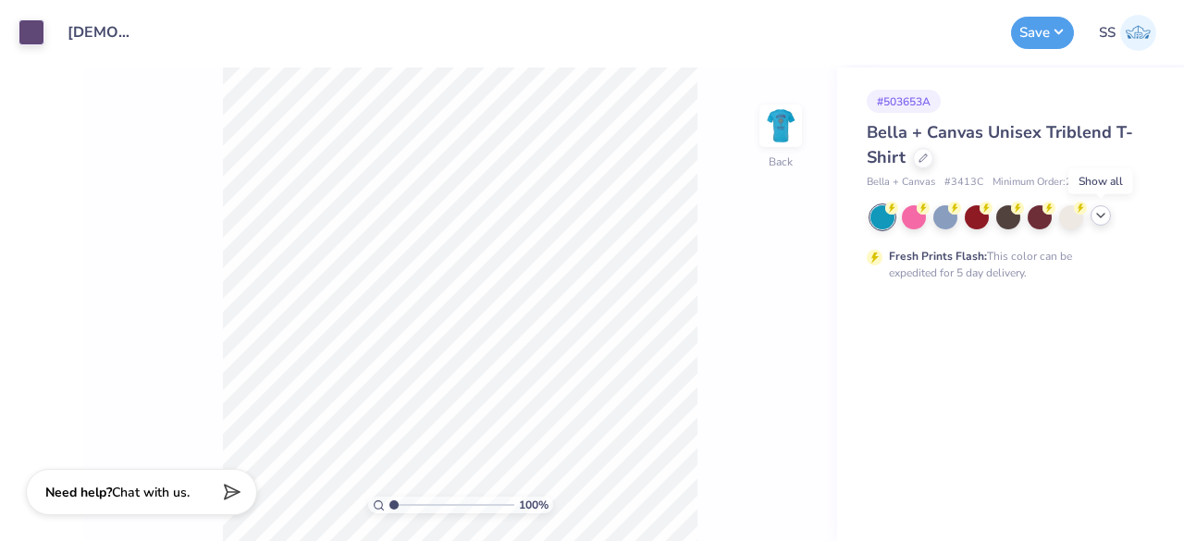
click at [1103, 220] on icon at bounding box center [1101, 215] width 15 height 15
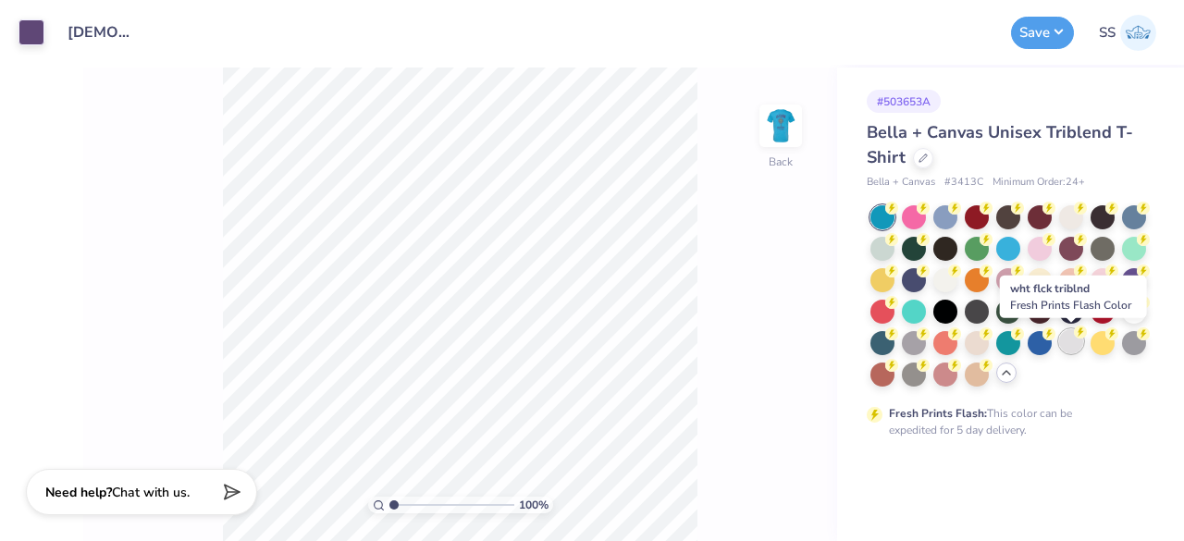
click at [1076, 341] on div at bounding box center [1072, 341] width 24 height 24
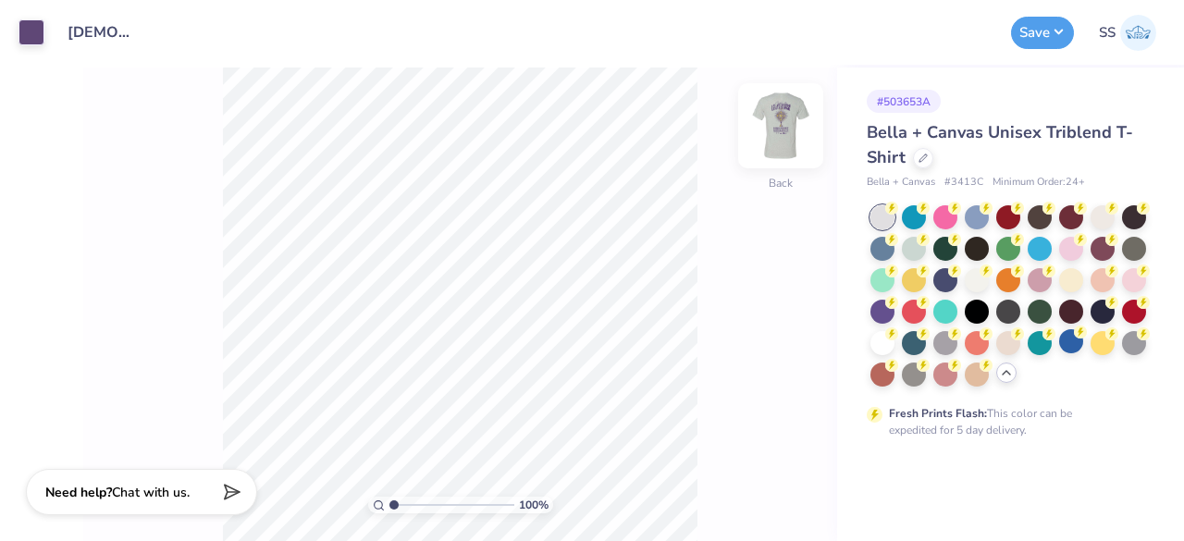
click at [775, 142] on img at bounding box center [781, 126] width 74 height 74
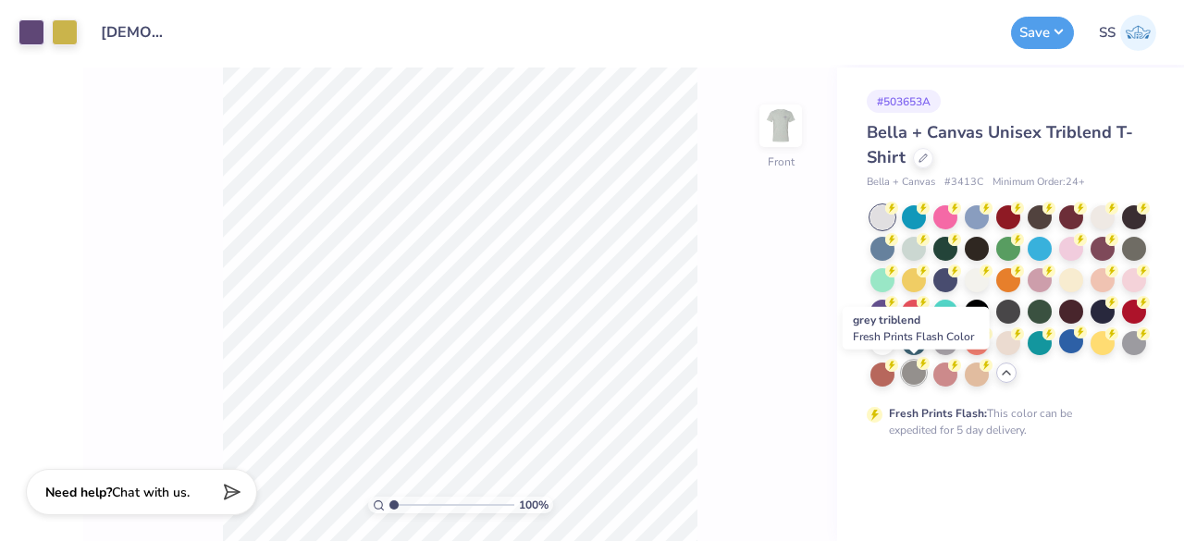
click at [915, 363] on div at bounding box center [914, 373] width 24 height 24
